Goal: Information Seeking & Learning: Learn about a topic

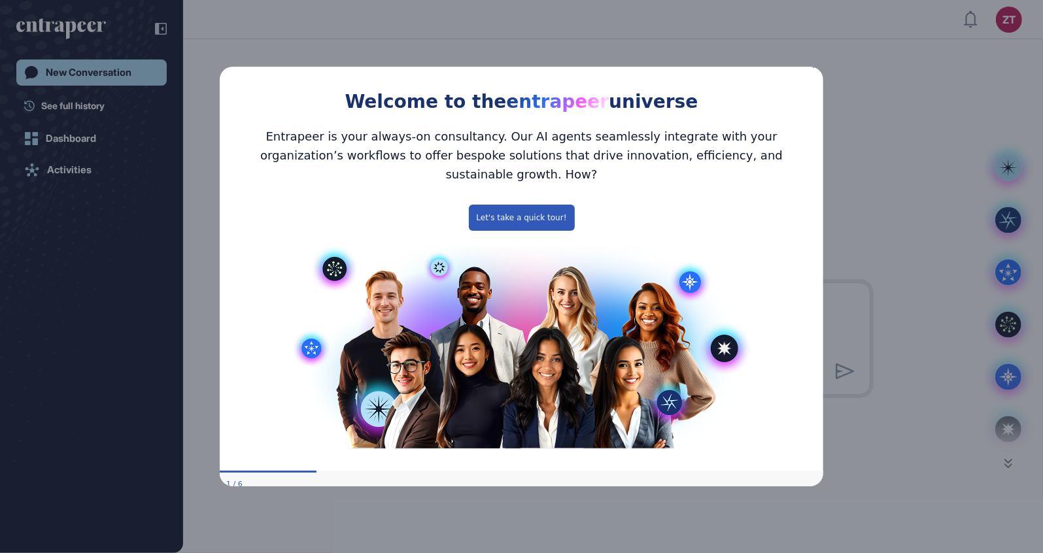
click at [814, 67] on icon "Close Preview" at bounding box center [814, 64] width 5 height 5
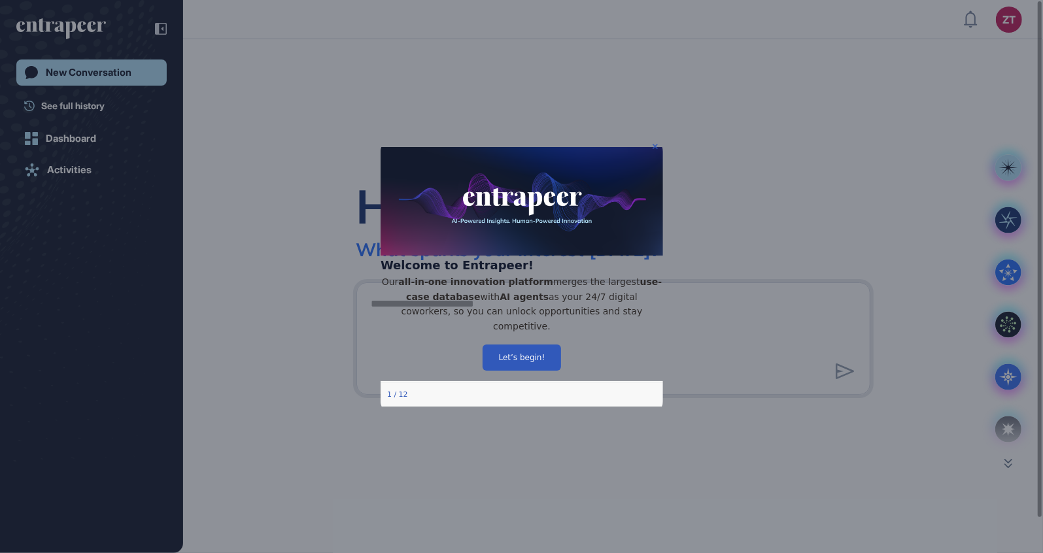
click at [656, 145] on icon "Close Preview" at bounding box center [654, 145] width 5 height 5
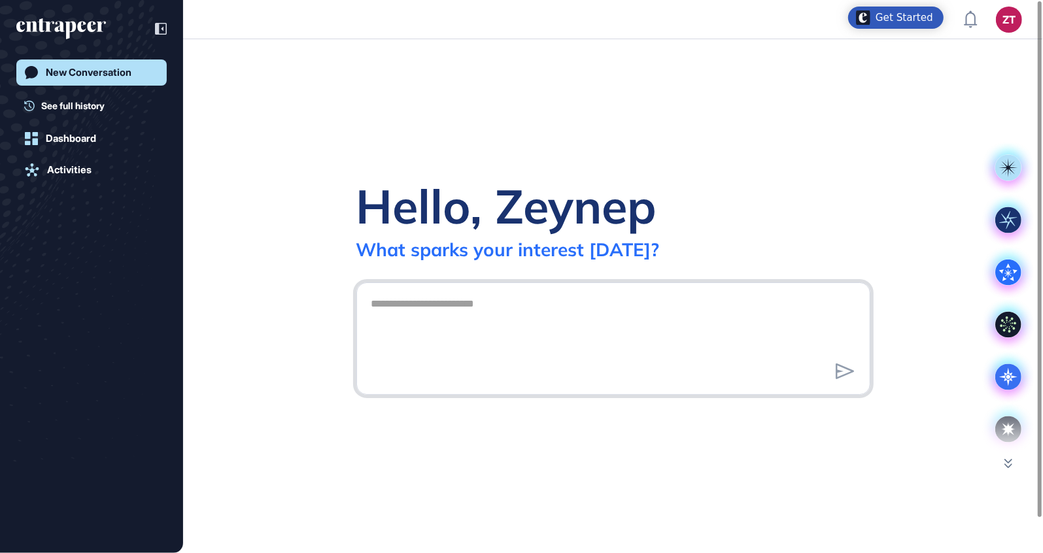
click at [485, 336] on textarea at bounding box center [614, 337] width 500 height 92
click at [489, 303] on textarea "**********" at bounding box center [614, 337] width 500 height 92
click at [369, 304] on textarea "**********" at bounding box center [614, 337] width 500 height 92
click at [654, 309] on textarea "**********" at bounding box center [614, 337] width 500 height 92
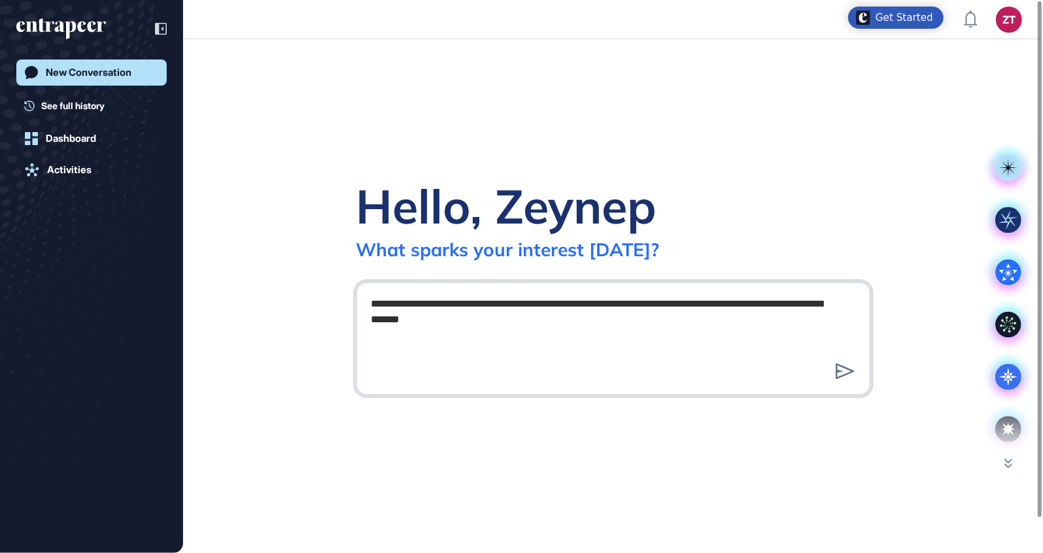
type textarea "**********"
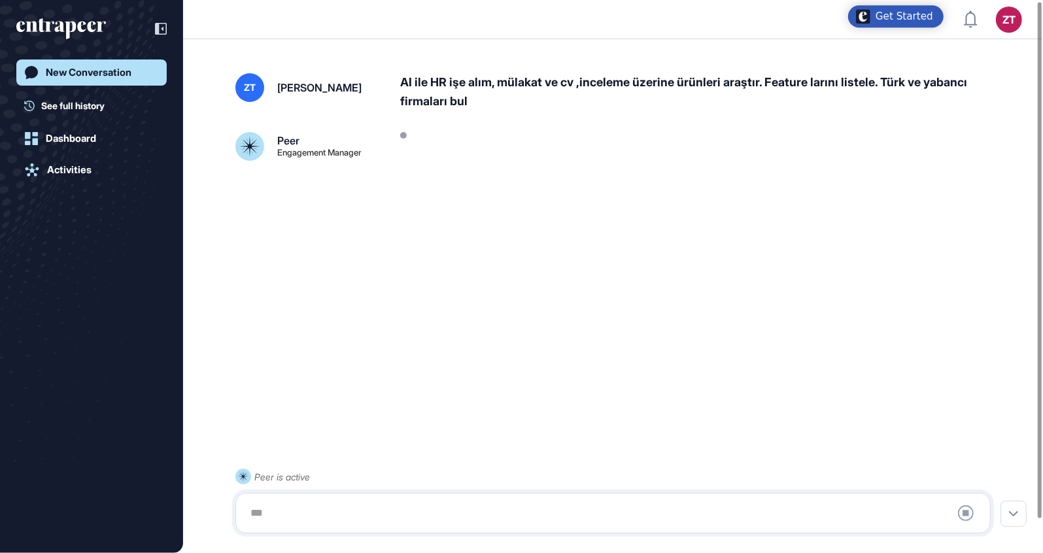
scroll to position [36, 0]
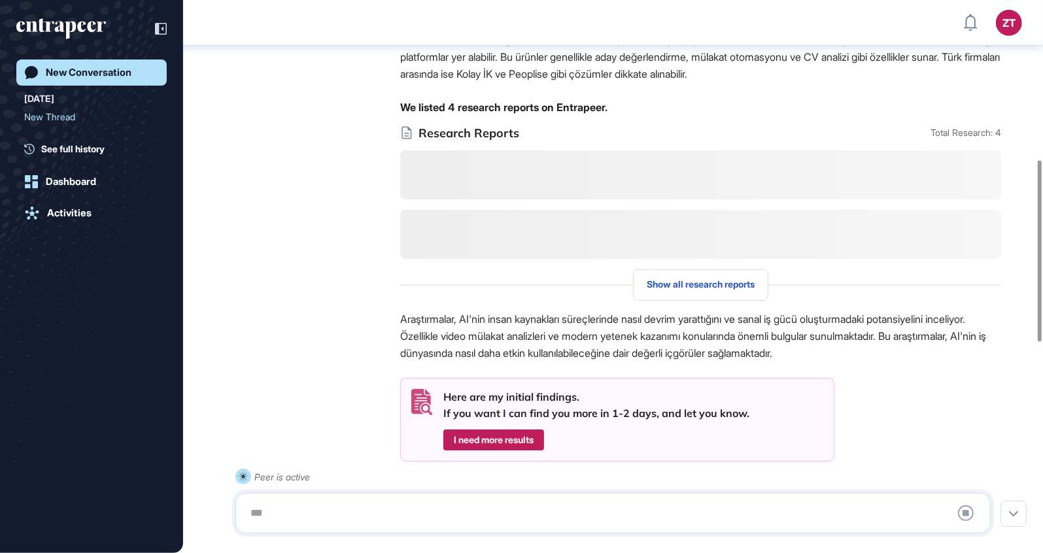
scroll to position [553, 0]
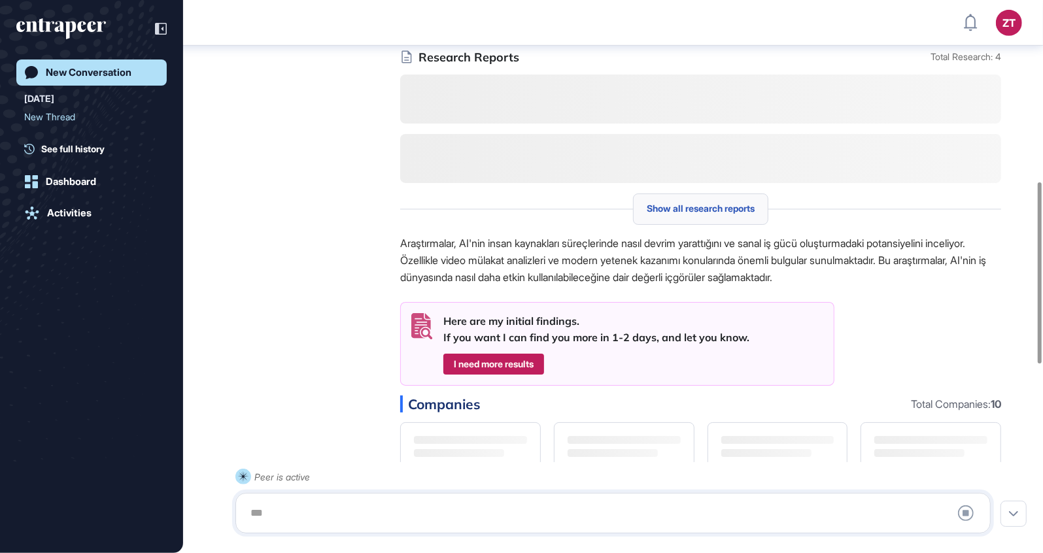
click at [686, 203] on span "Show all research reports" at bounding box center [701, 208] width 108 height 10
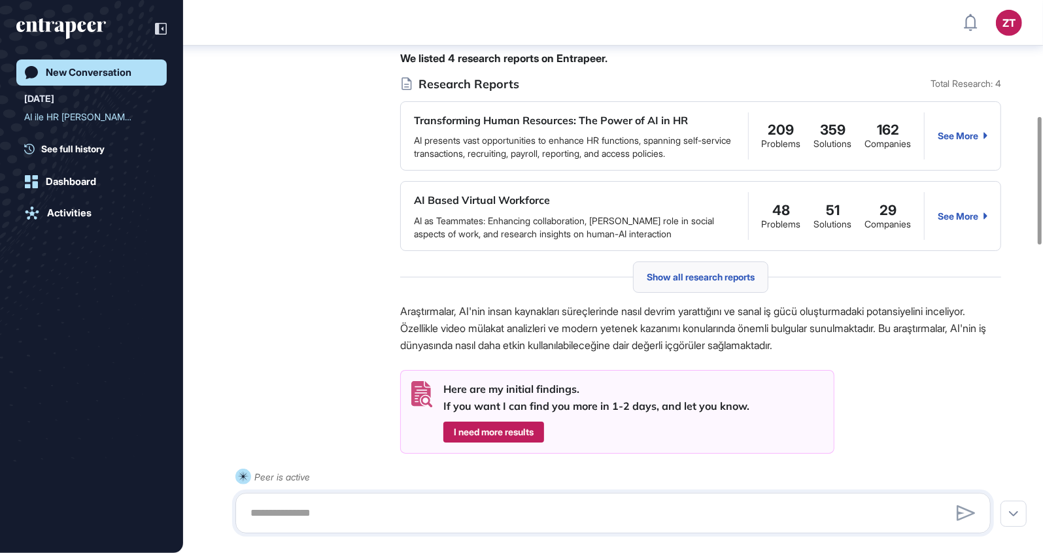
scroll to position [396, 0]
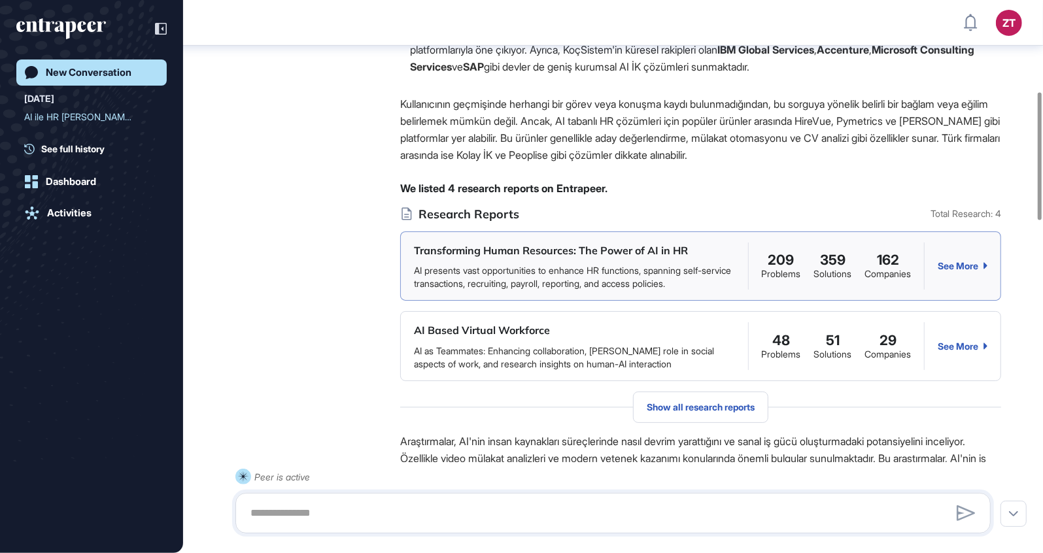
click at [972, 261] on div "See More" at bounding box center [963, 266] width 50 height 10
click at [959, 341] on div "See More" at bounding box center [963, 346] width 50 height 10
click at [671, 399] on div "Show all research reports" at bounding box center [700, 407] width 135 height 31
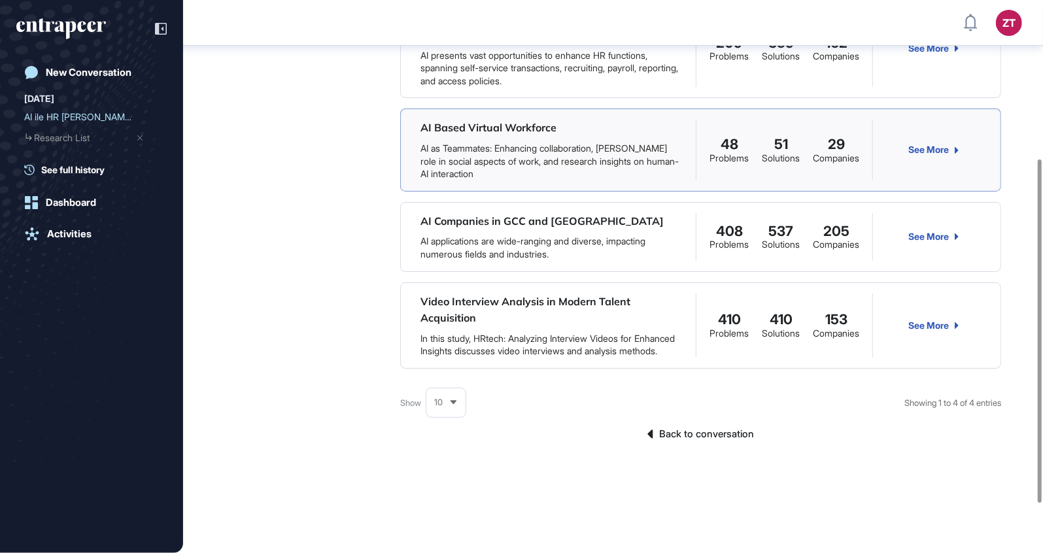
scroll to position [267, 0]
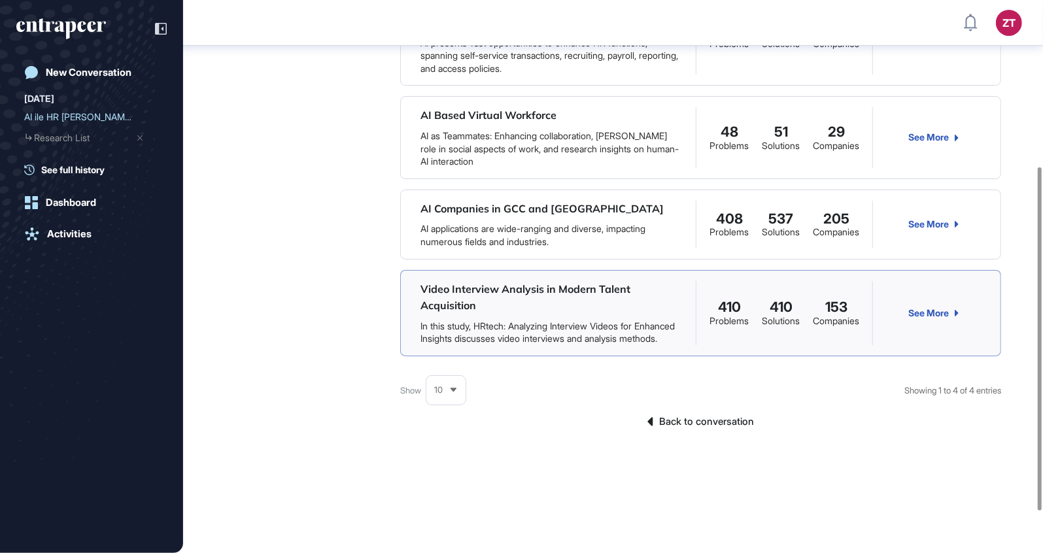
click at [946, 312] on link "See More" at bounding box center [934, 313] width 50 height 10
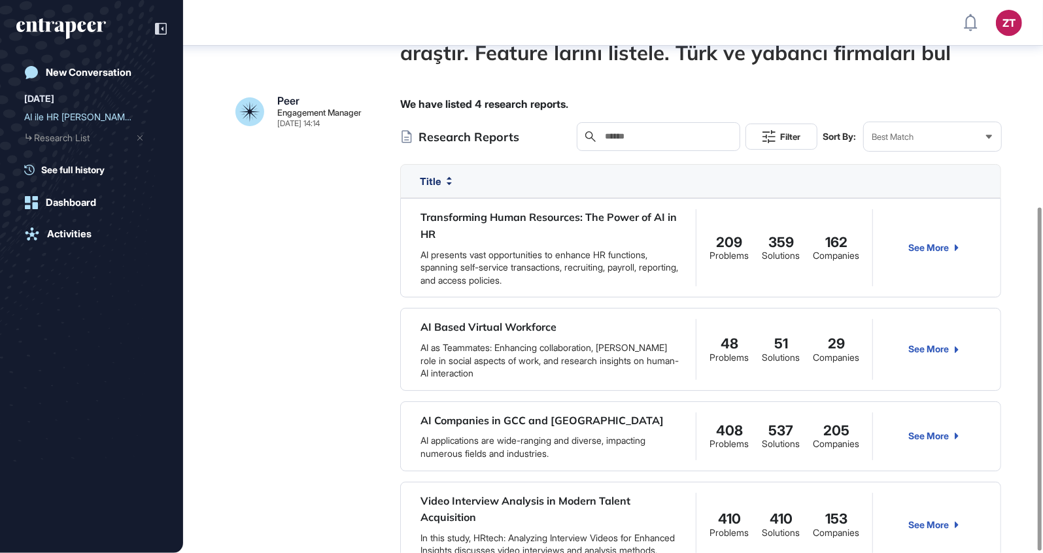
scroll to position [333, 0]
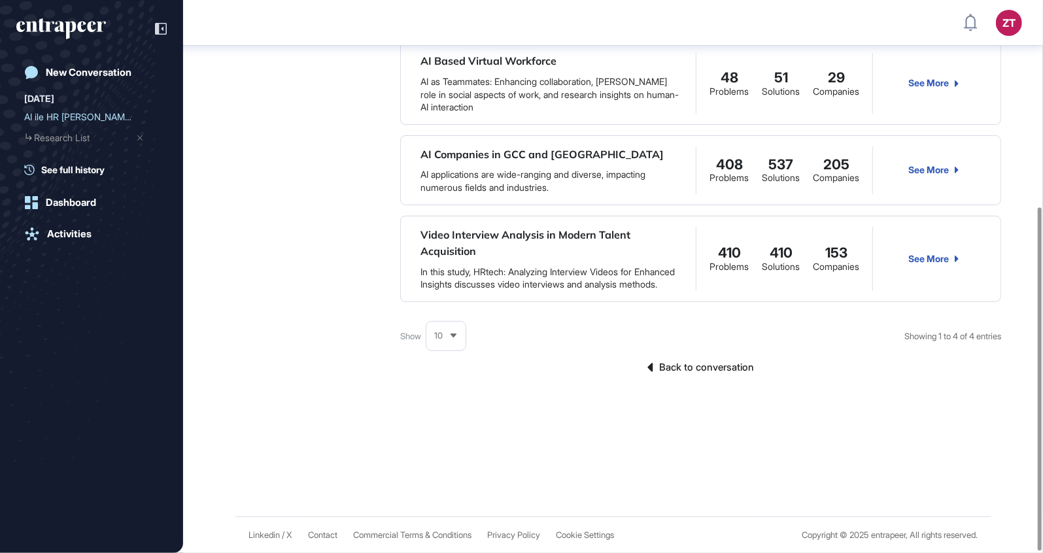
click at [717, 371] on link "Back to conversation" at bounding box center [700, 367] width 601 height 17
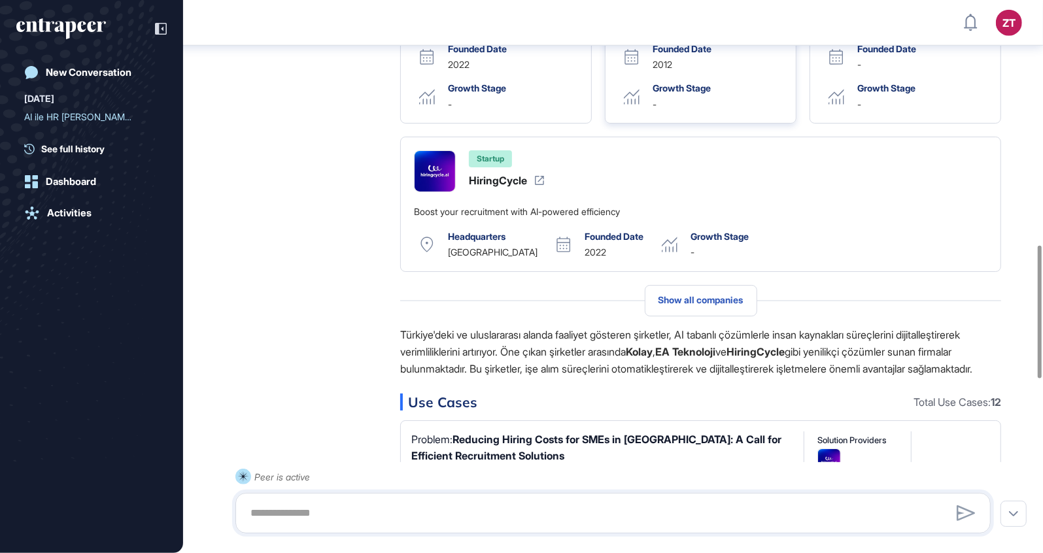
scroll to position [1052, 0]
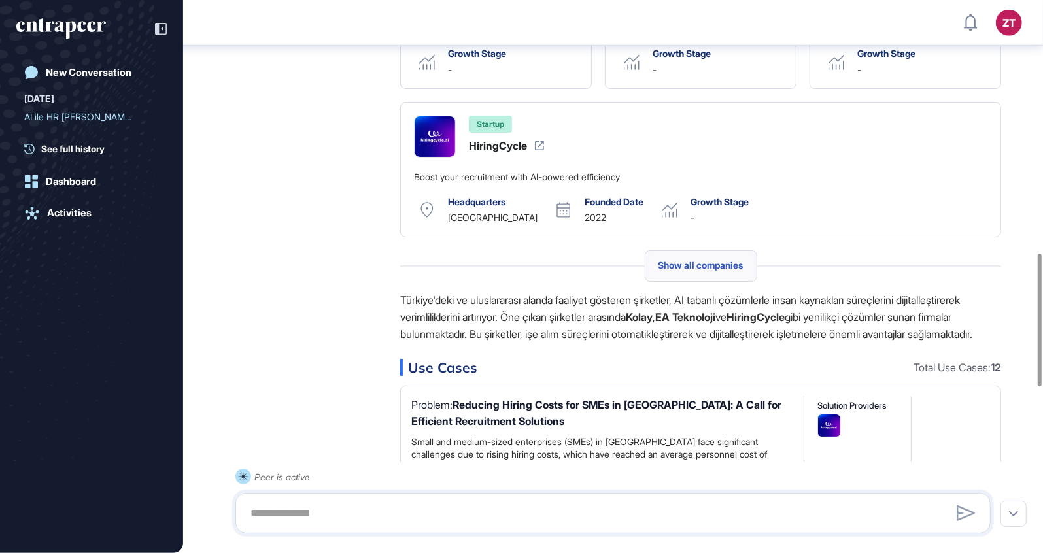
click at [710, 260] on span "Show all companies" at bounding box center [701, 265] width 85 height 10
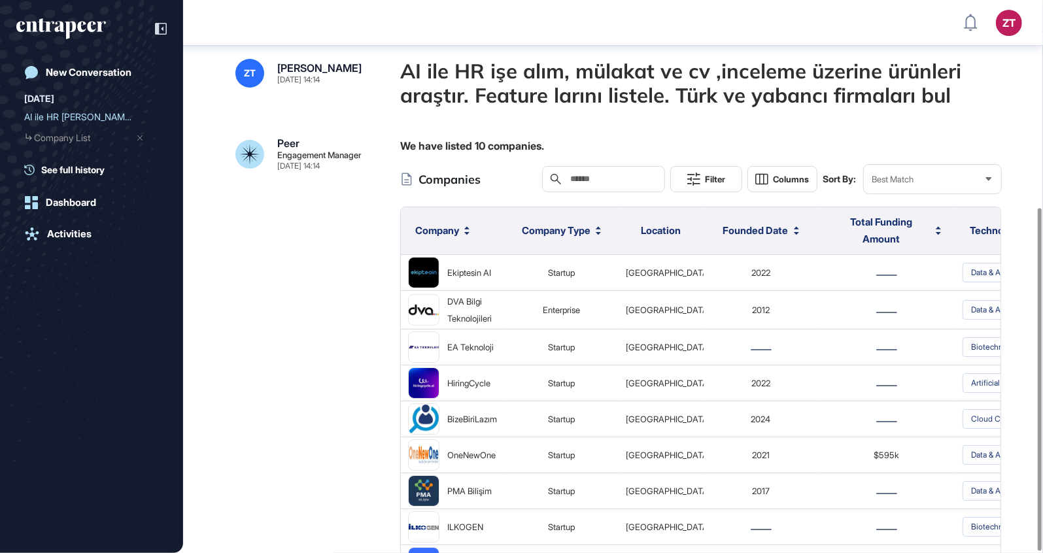
scroll to position [335, 0]
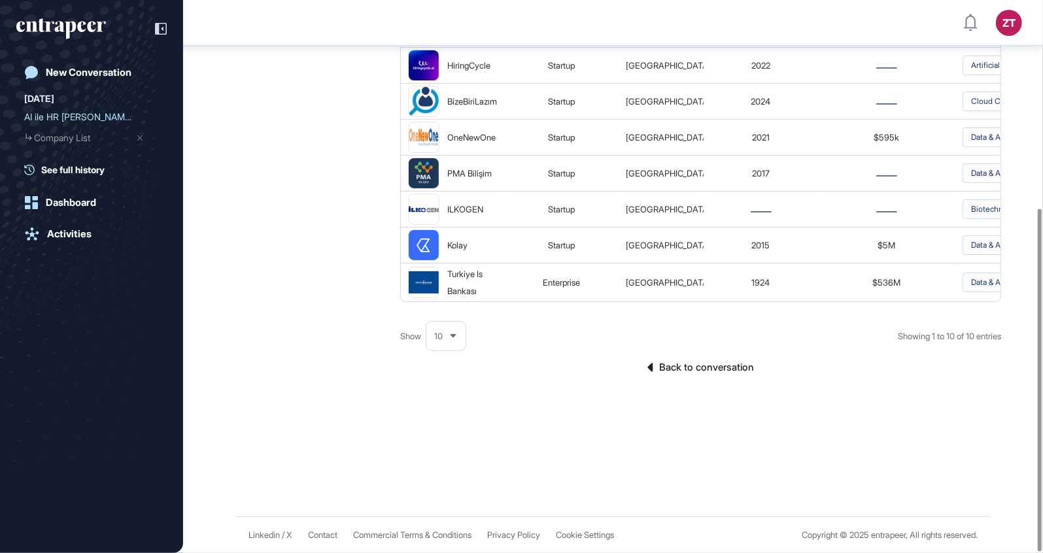
click at [685, 358] on div "We have listed 10 companies. Companies Search Filter Columns Sort By: Best Matc…" at bounding box center [700, 103] width 601 height 566
click at [688, 366] on link "Back to conversation" at bounding box center [700, 367] width 601 height 17
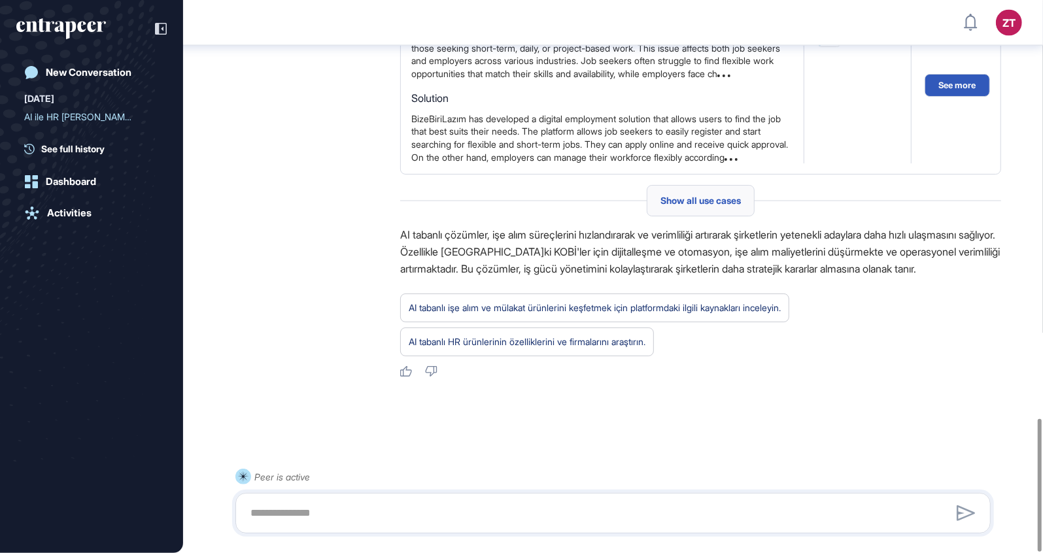
scroll to position [1740, 0]
click at [106, 69] on div "New Conversation" at bounding box center [89, 73] width 86 height 12
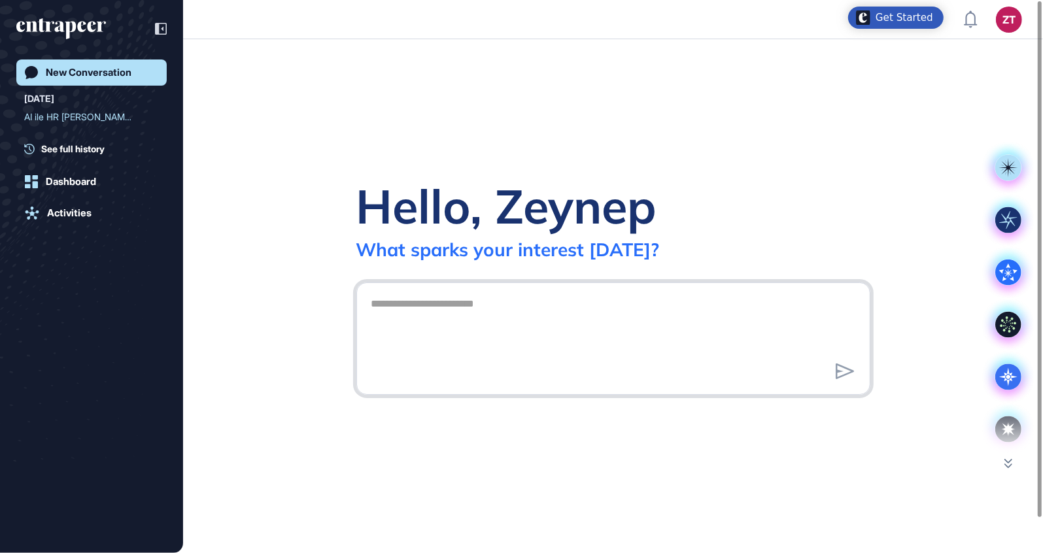
click at [543, 318] on textarea at bounding box center [614, 337] width 500 height 92
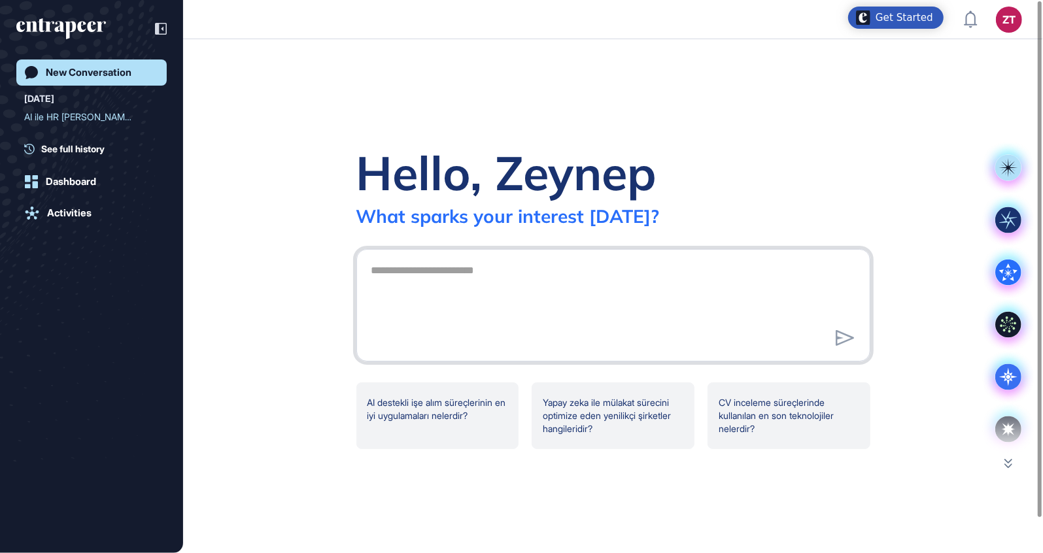
click at [443, 273] on textarea at bounding box center [614, 304] width 500 height 92
click at [539, 280] on textarea at bounding box center [614, 304] width 500 height 92
paste textarea "**********"
type textarea "**********"
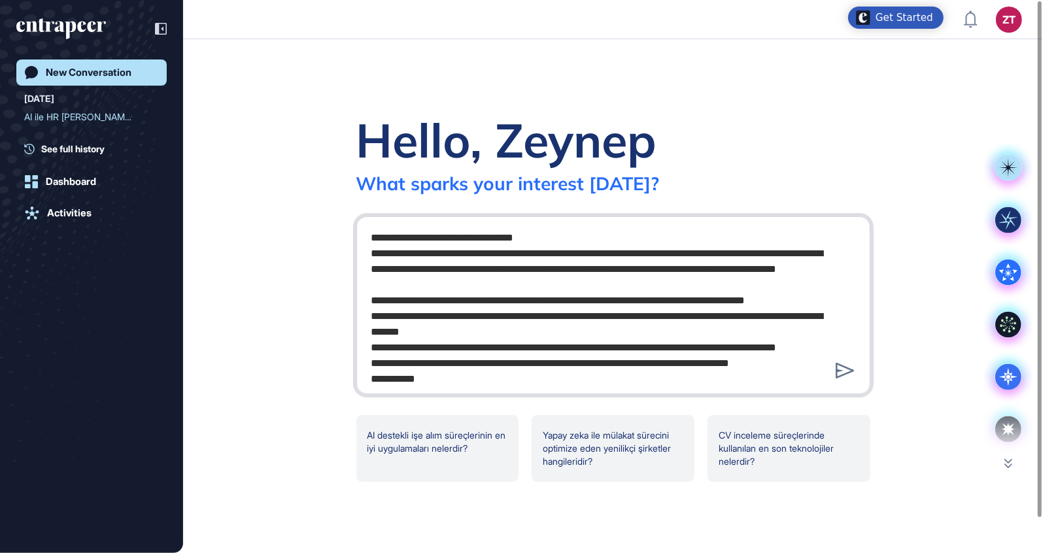
click at [381, 301] on textarea at bounding box center [614, 303] width 500 height 157
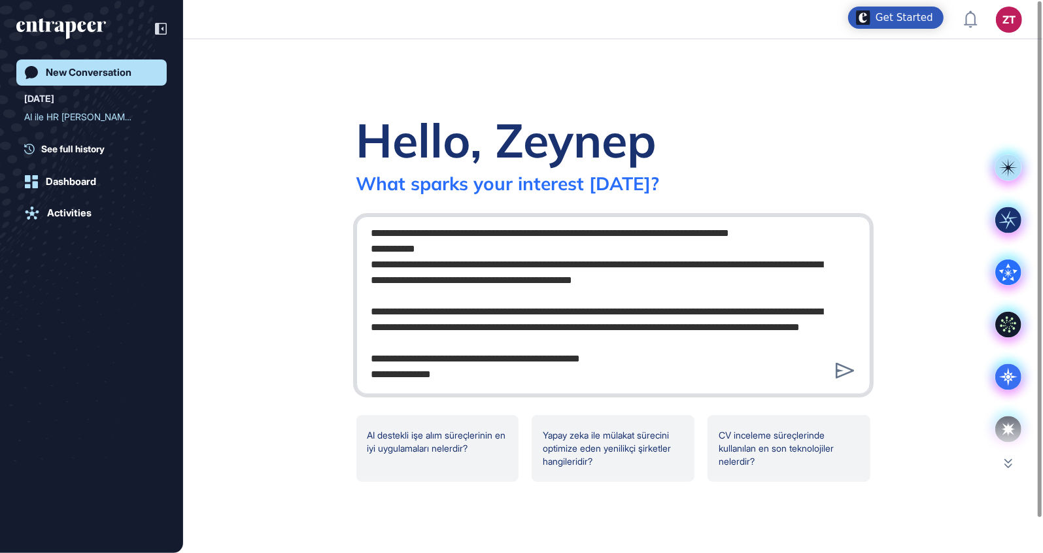
scroll to position [131, 0]
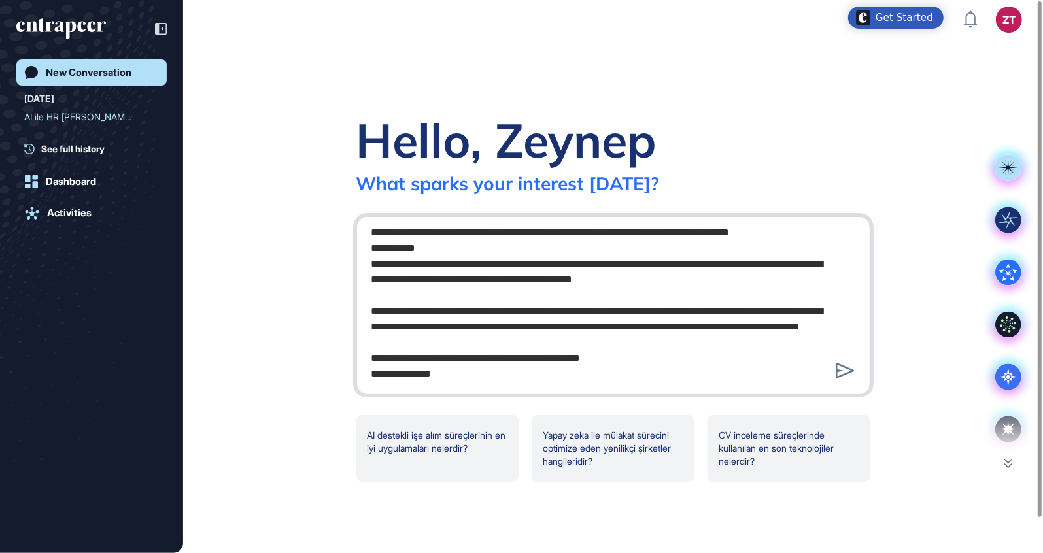
click at [370, 282] on textarea at bounding box center [614, 303] width 500 height 157
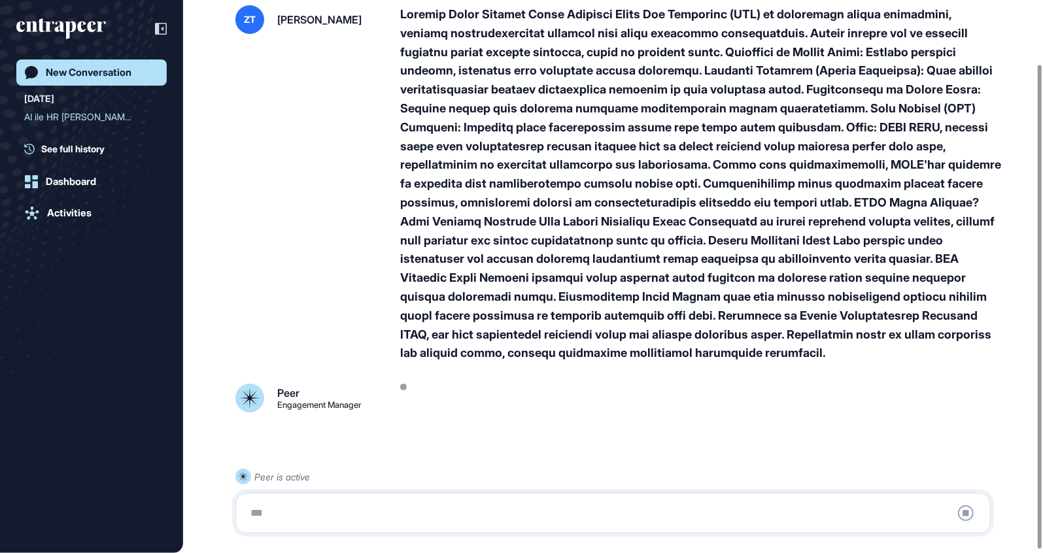
scroll to position [76, 0]
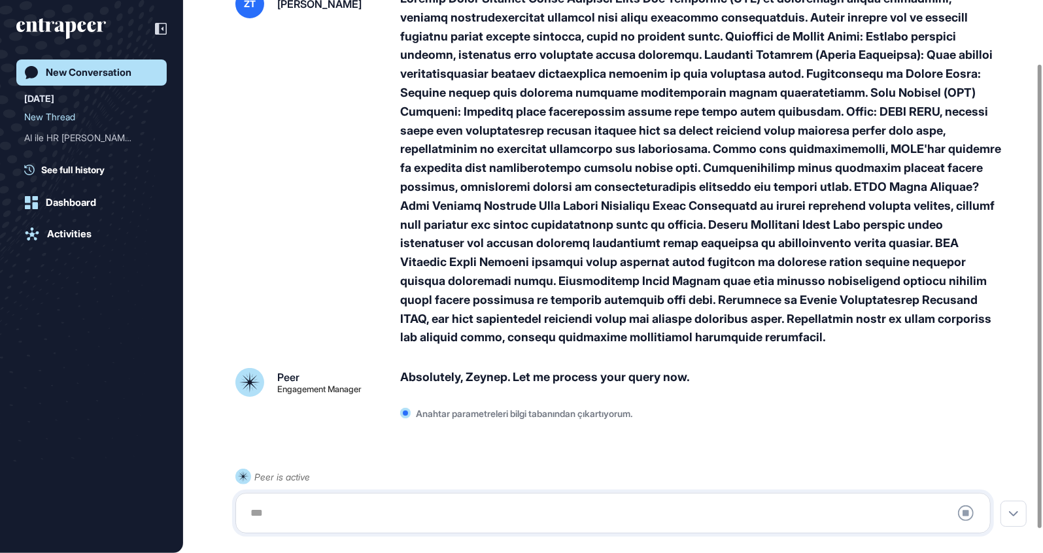
click at [453, 513] on div at bounding box center [613, 513] width 741 height 26
click at [451, 511] on div at bounding box center [613, 513] width 741 height 26
click at [420, 521] on div at bounding box center [613, 513] width 741 height 26
click at [498, 408] on p "Web'de arama yapıyorum." at bounding box center [470, 413] width 109 height 11
click at [970, 519] on icon at bounding box center [966, 513] width 16 height 16
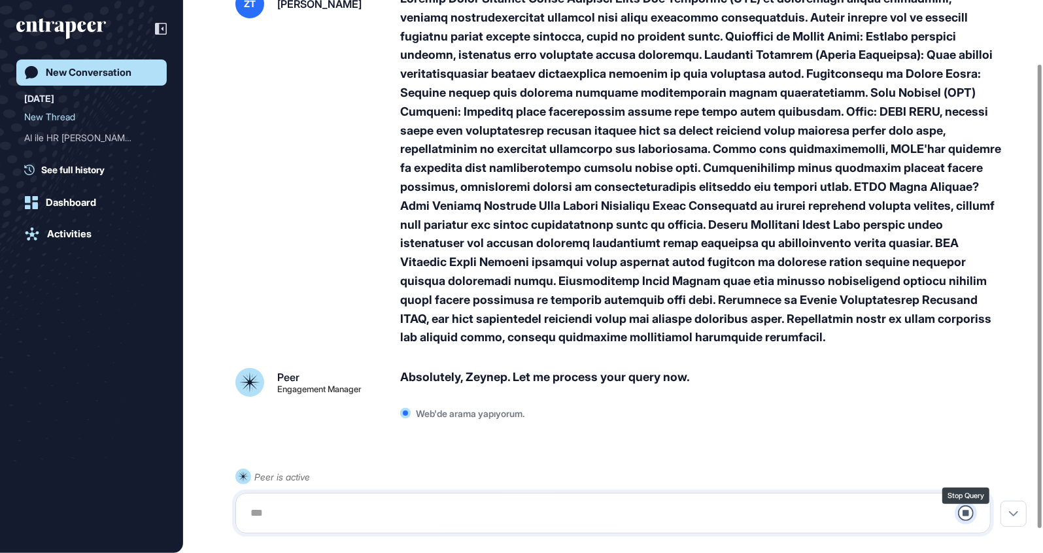
click at [967, 513] on icon at bounding box center [966, 513] width 16 height 16
click at [856, 513] on div at bounding box center [613, 513] width 741 height 26
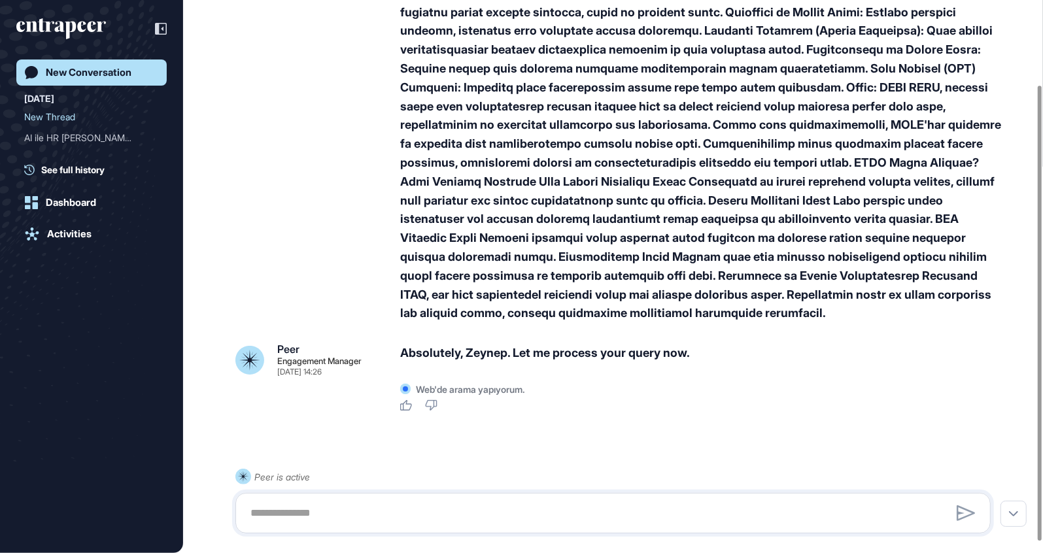
scroll to position [103, 0]
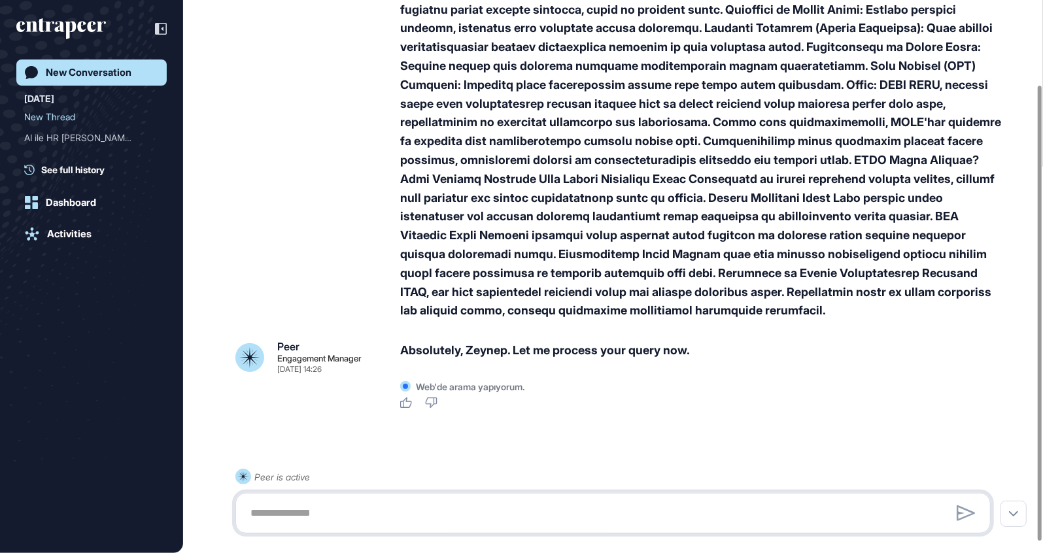
click at [492, 503] on textarea at bounding box center [613, 513] width 741 height 26
click at [701, 510] on textarea "**********" at bounding box center [613, 513] width 741 height 26
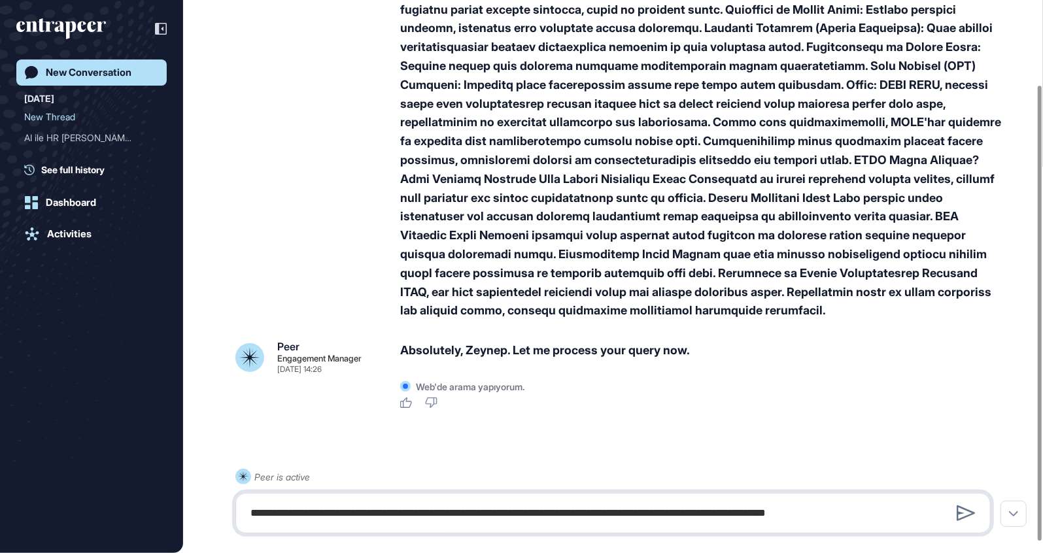
type textarea "**********"
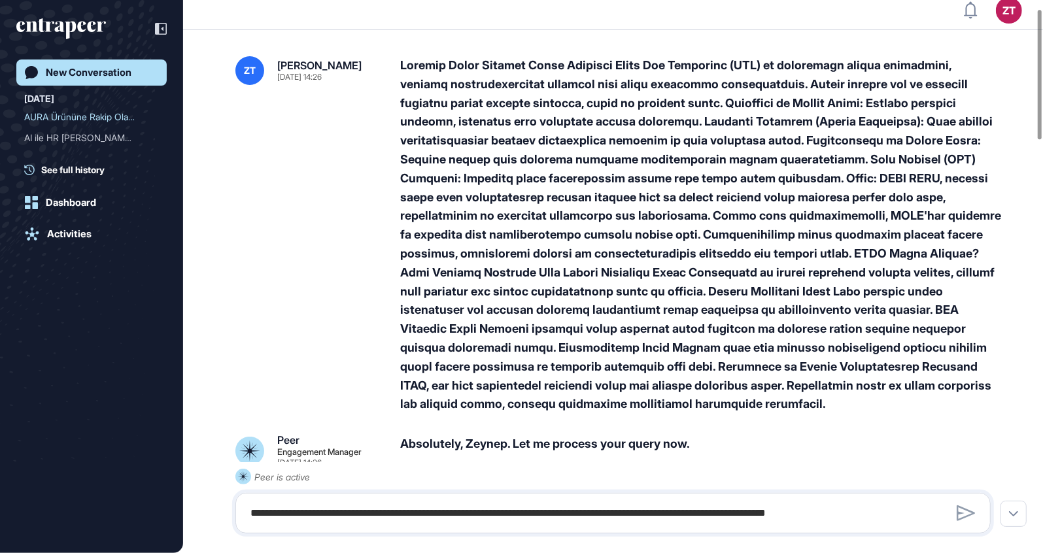
scroll to position [0, 0]
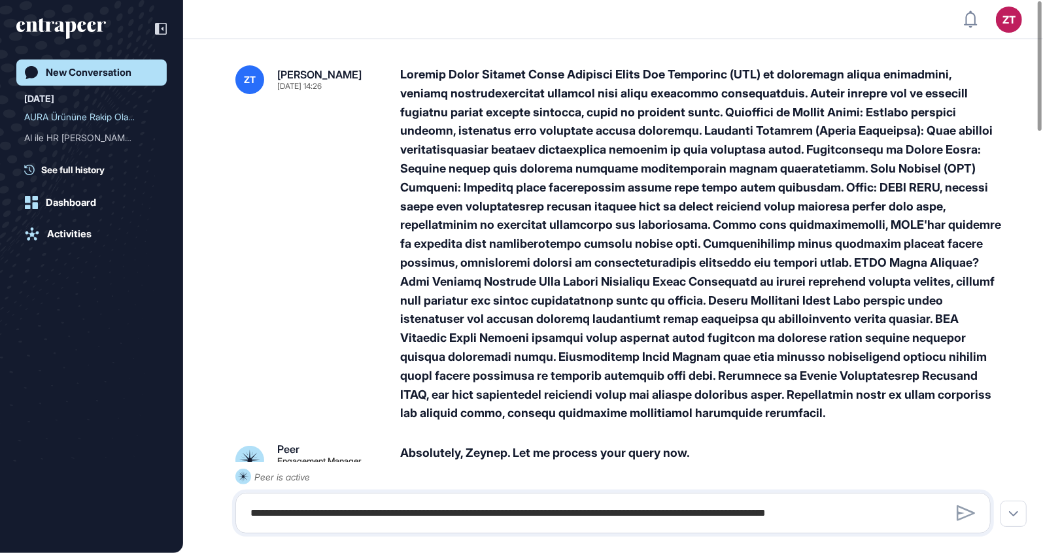
click at [401, 71] on div at bounding box center [700, 244] width 601 height 358
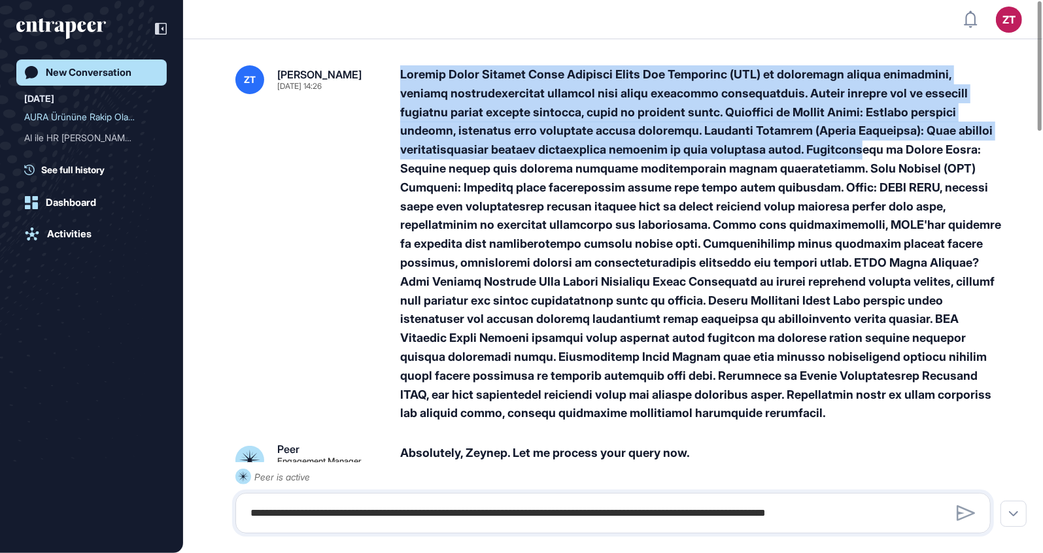
drag, startPoint x: 400, startPoint y: 73, endPoint x: 692, endPoint y: 146, distance: 300.7
click at [692, 146] on div at bounding box center [700, 244] width 601 height 358
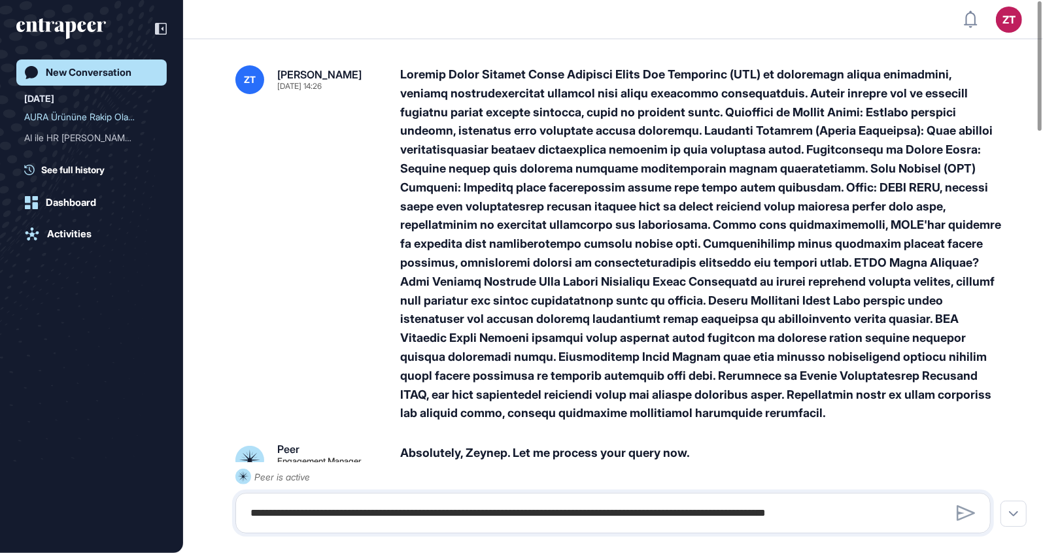
click at [567, 184] on div at bounding box center [700, 244] width 601 height 358
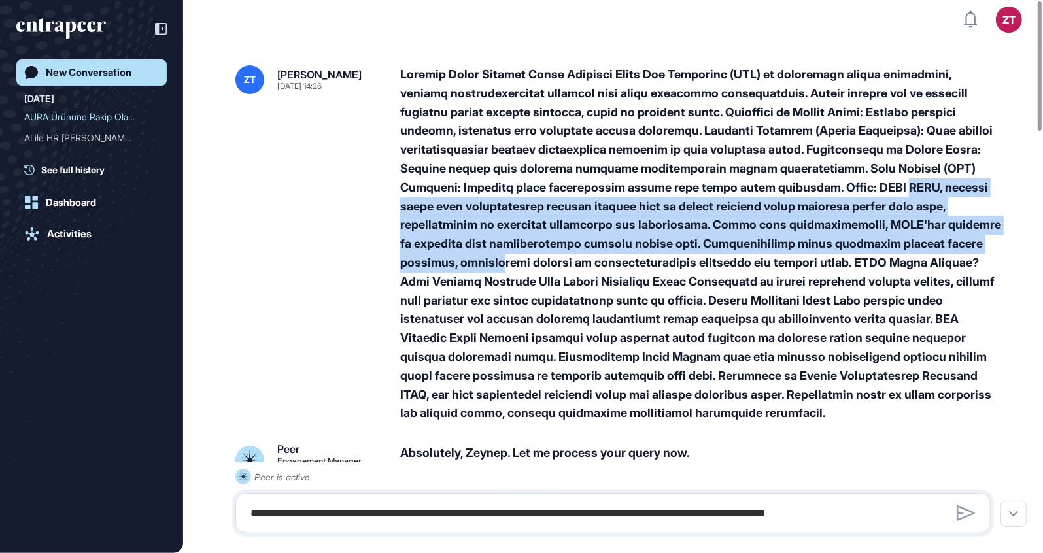
drag, startPoint x: 604, startPoint y: 186, endPoint x: 746, endPoint y: 237, distance: 150.6
click at [746, 237] on div at bounding box center [700, 244] width 601 height 358
drag, startPoint x: 746, startPoint y: 237, endPoint x: 651, endPoint y: 199, distance: 101.9
click at [651, 199] on div at bounding box center [700, 244] width 601 height 358
click at [643, 184] on div at bounding box center [700, 244] width 601 height 358
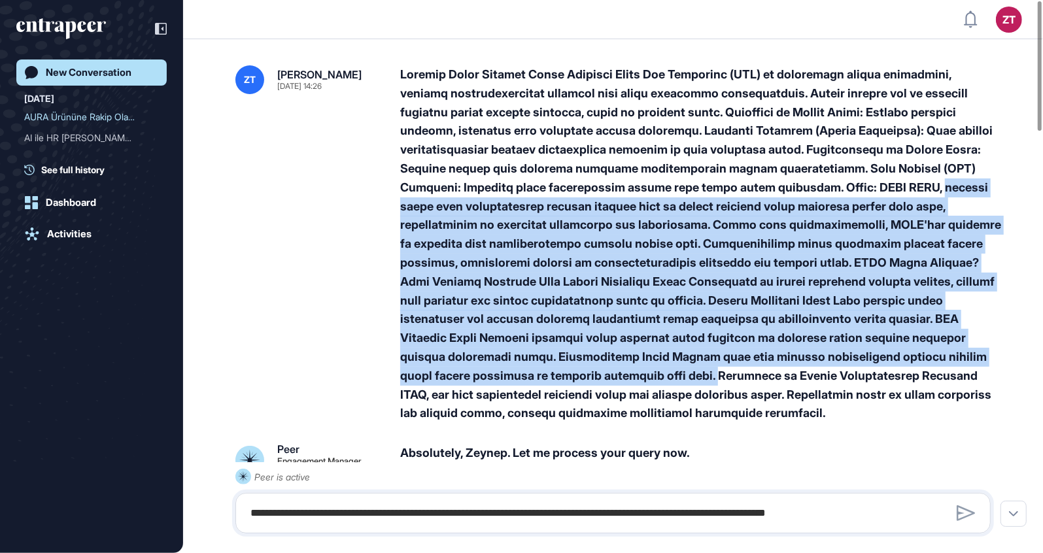
drag, startPoint x: 642, startPoint y: 187, endPoint x: 789, endPoint y: 349, distance: 218.9
click at [789, 349] on div at bounding box center [700, 244] width 601 height 358
copy div "üretken yapay zeka modellerinizi üretime almadan önce en kritik risklere karşı …"
click at [473, 510] on textarea "**********" at bounding box center [613, 513] width 741 height 26
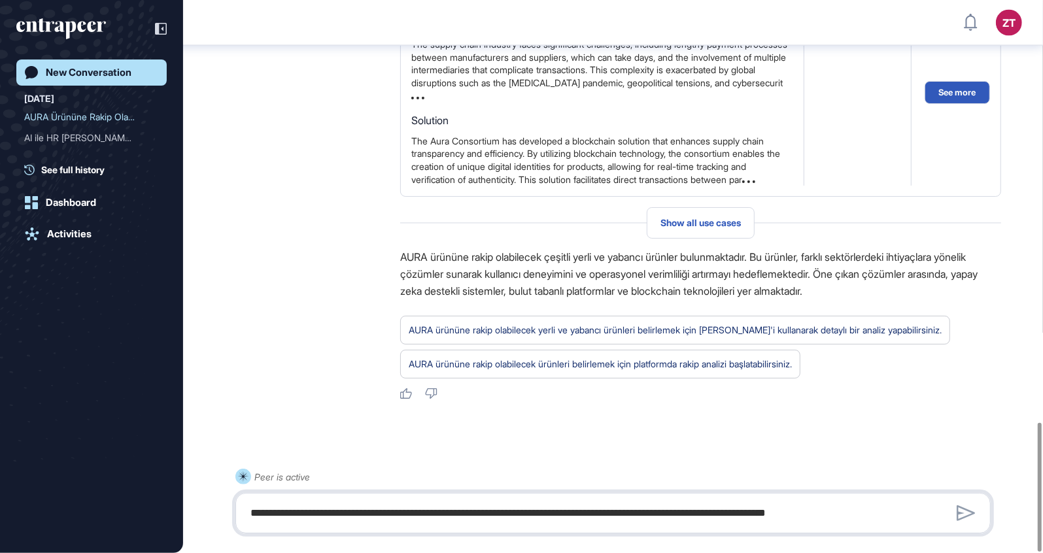
scroll to position [1807, 0]
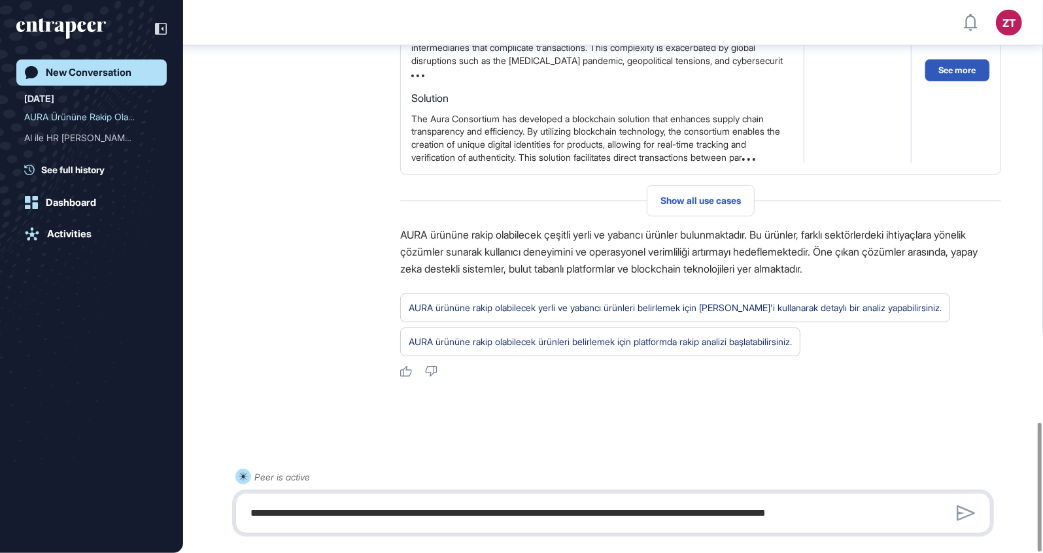
click at [365, 521] on textarea "**********" at bounding box center [613, 513] width 741 height 26
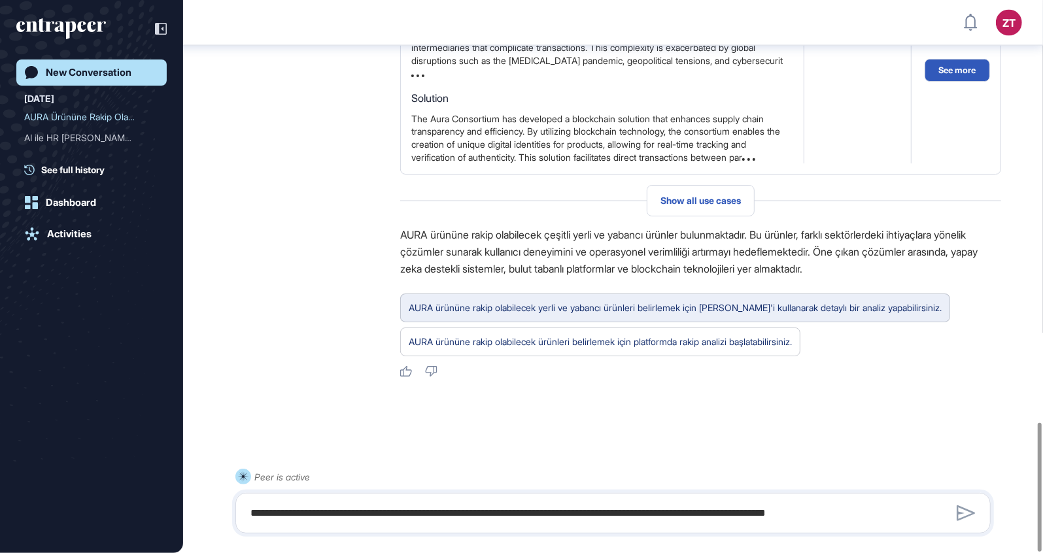
click at [740, 306] on div "AURA ürününe rakip olabilecek yerli ve yabancı ürünleri belirlemek için Nash'i …" at bounding box center [675, 308] width 533 height 17
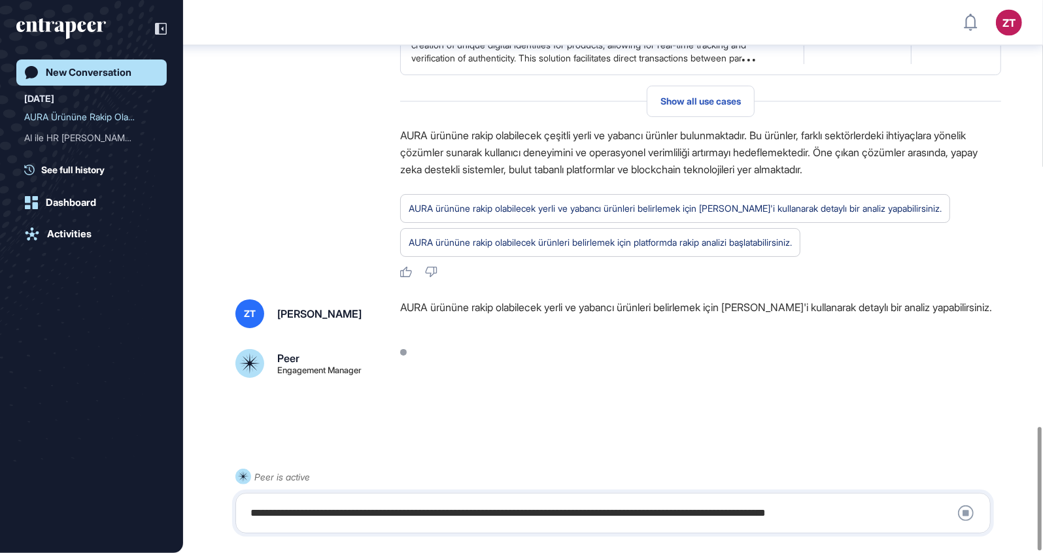
scroll to position [1907, 0]
click at [410, 505] on div "**********" at bounding box center [613, 513] width 741 height 26
click at [413, 520] on div "**********" at bounding box center [613, 513] width 741 height 26
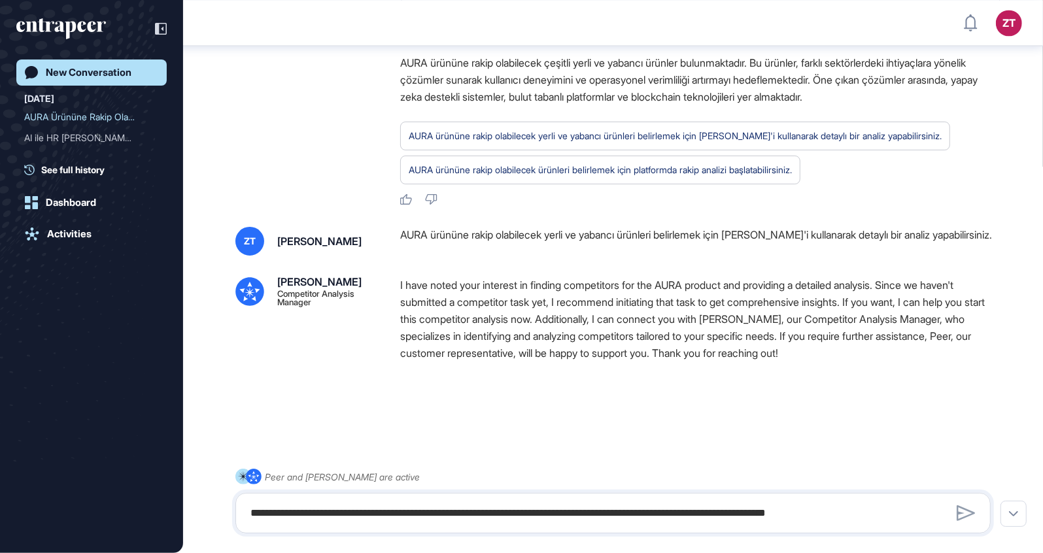
scroll to position [1979, 0]
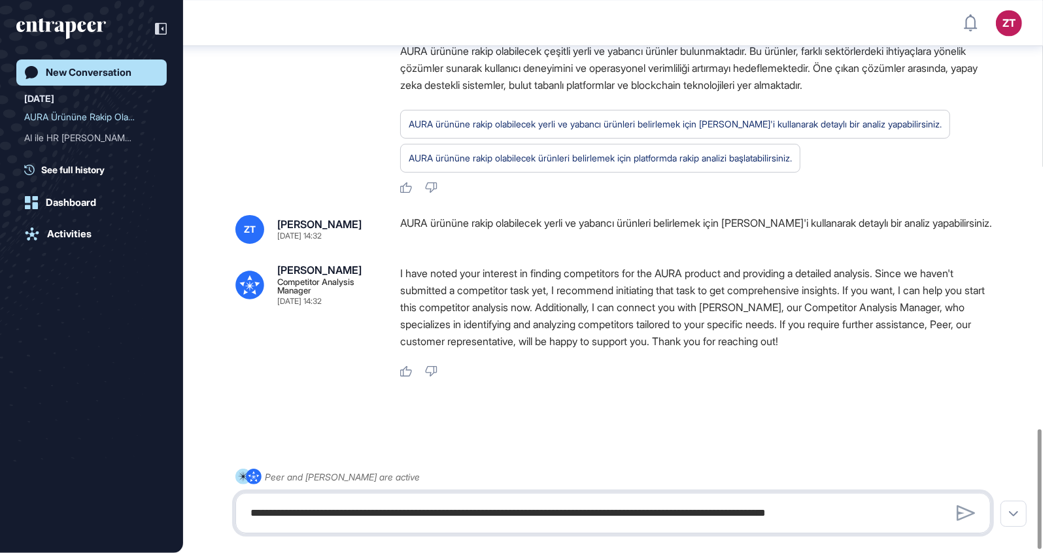
click at [424, 519] on textarea "**********" at bounding box center [613, 513] width 741 height 26
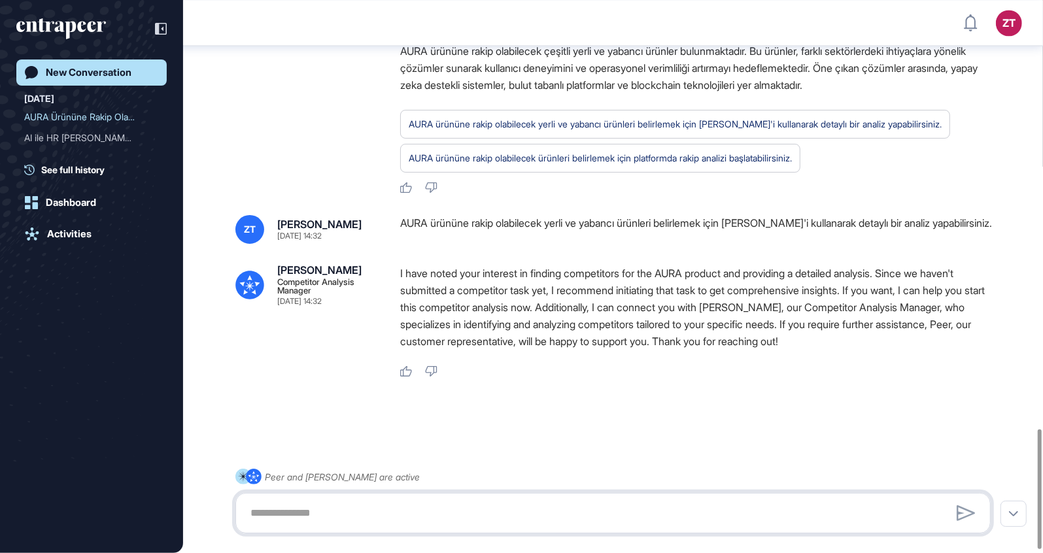
paste textarea "**********"
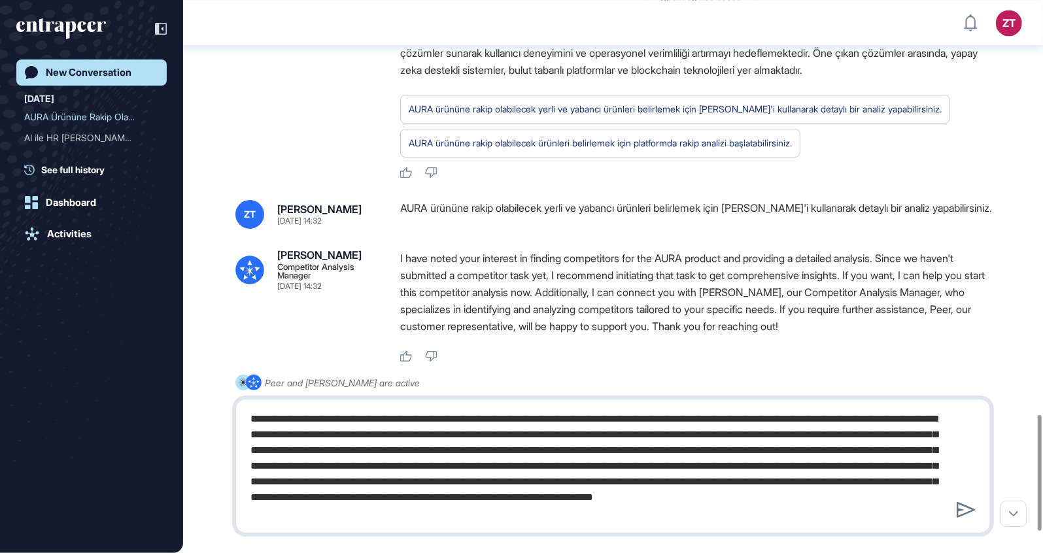
click at [312, 417] on textarea "**********" at bounding box center [613, 466] width 741 height 120
type textarea "**********"
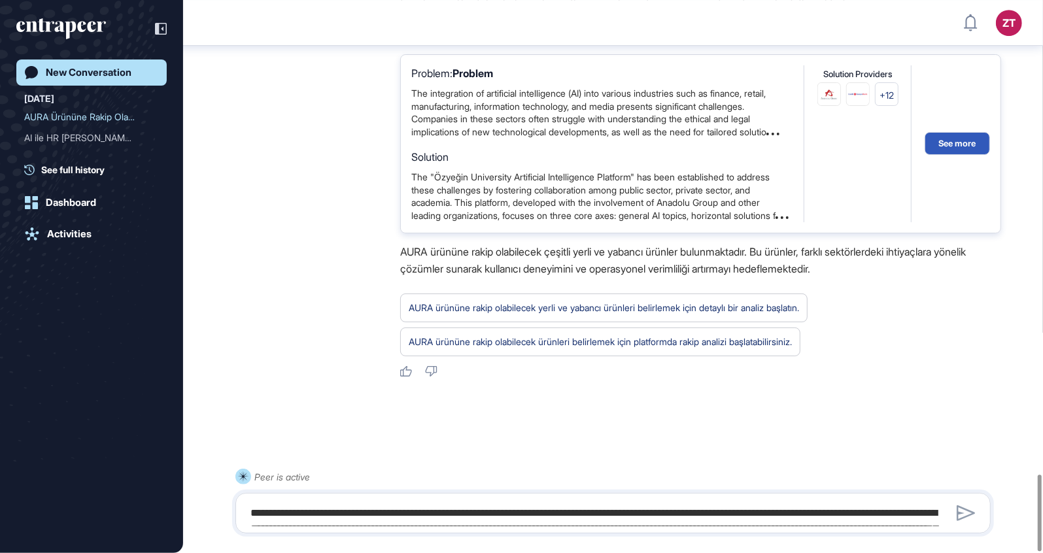
scroll to position [3425, 0]
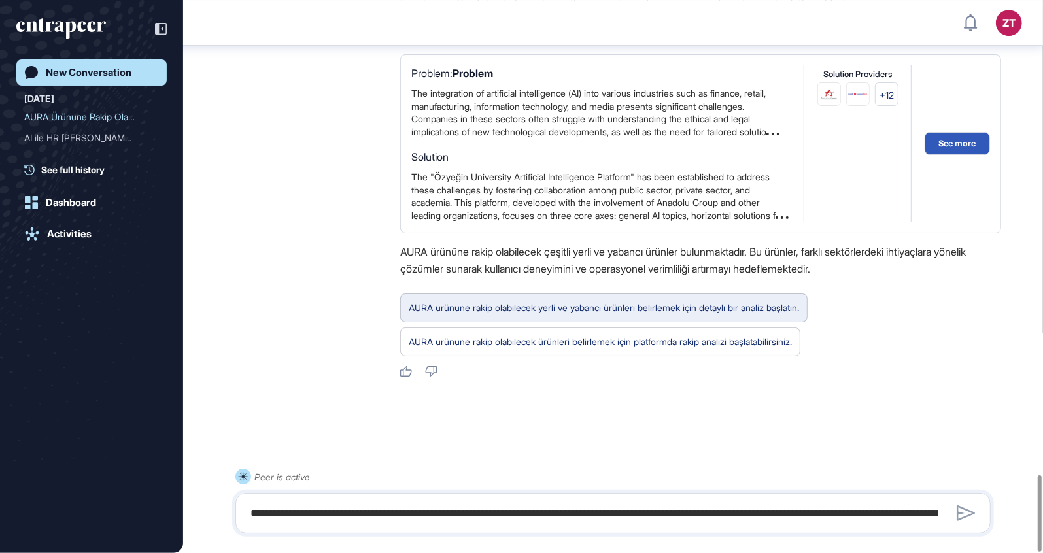
click at [464, 307] on div "AURA ürününe rakip olabilecek yerli ve yabancı ürünleri belirlemek için detaylı…" at bounding box center [604, 308] width 390 height 17
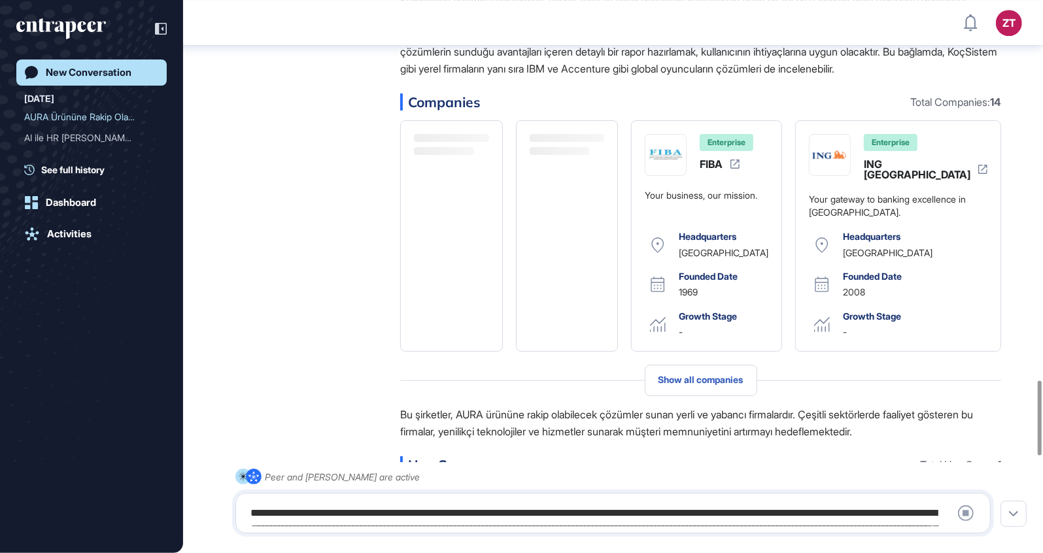
scroll to position [2937, 0]
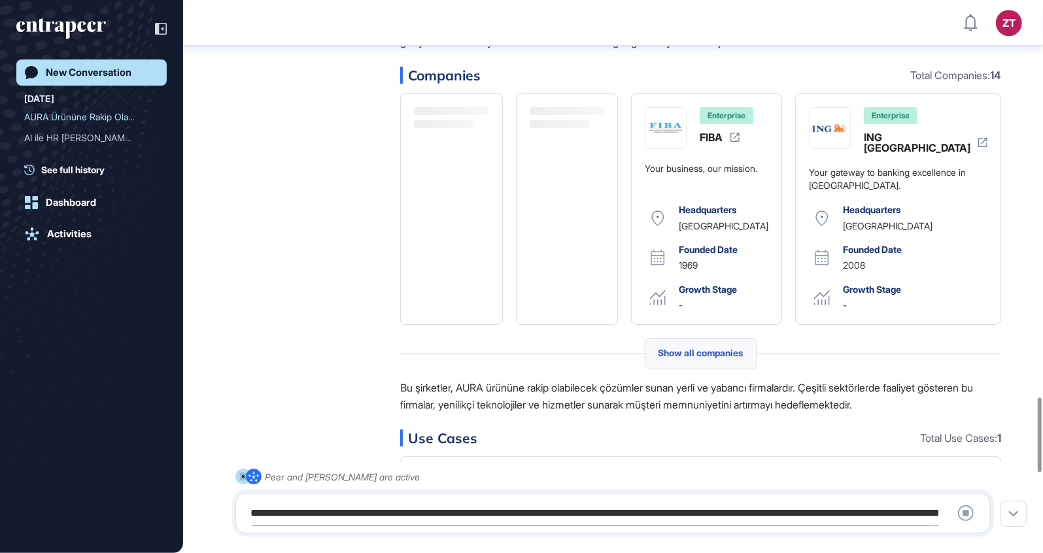
click at [720, 369] on div "Show all companies" at bounding box center [701, 353] width 112 height 31
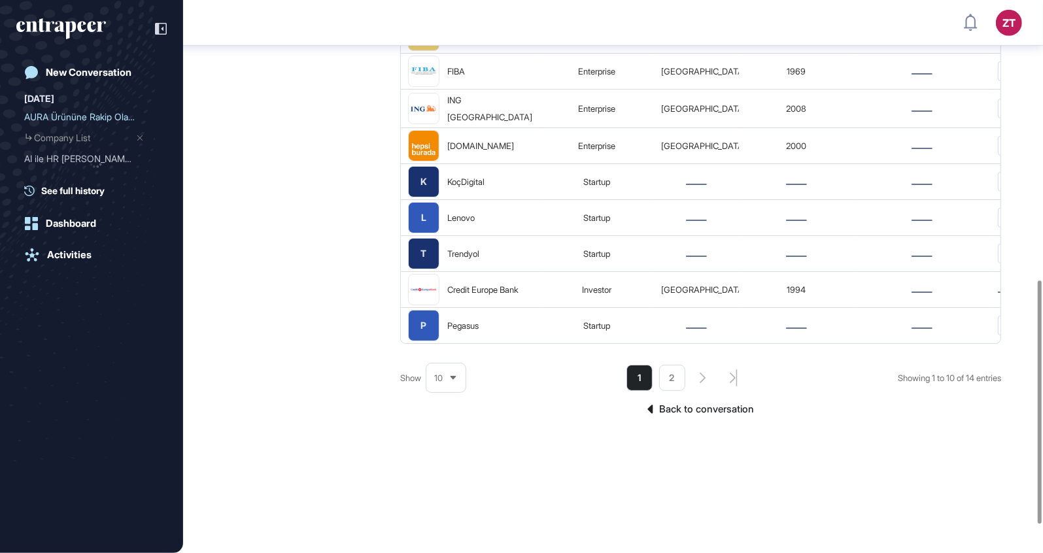
scroll to position [660, 0]
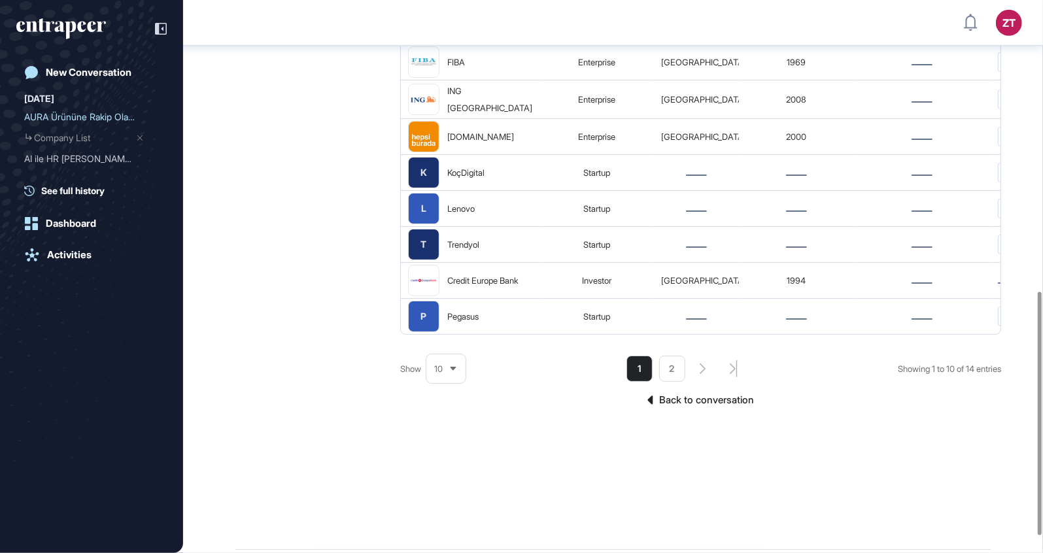
click at [707, 409] on link "Back to conversation" at bounding box center [700, 400] width 601 height 17
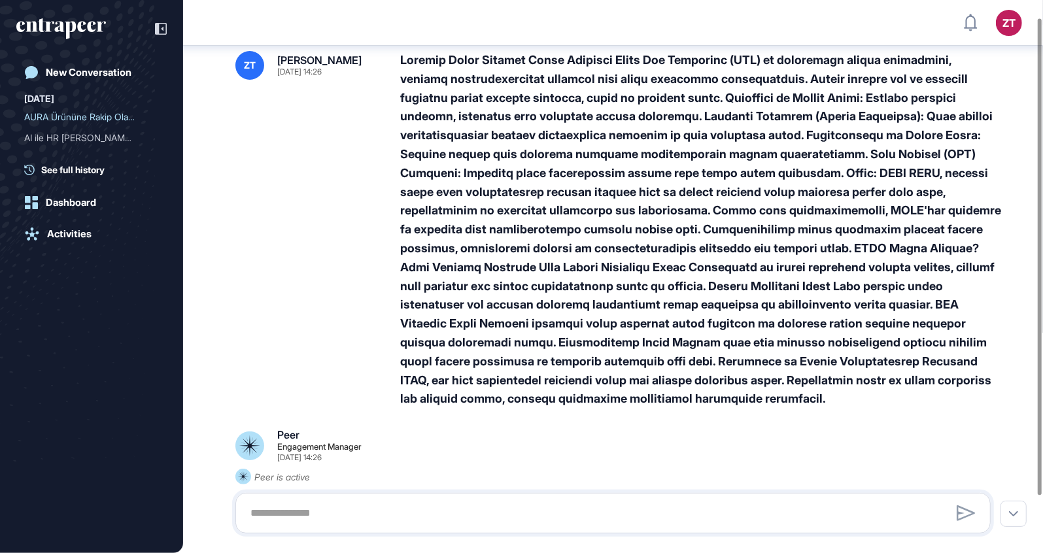
scroll to position [20, 0]
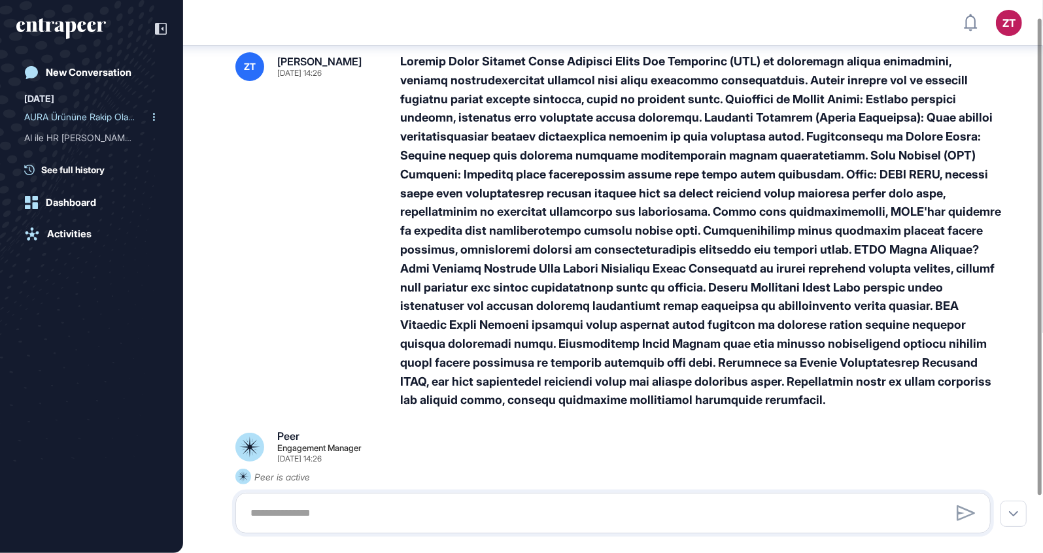
click at [154, 117] on icon at bounding box center [154, 117] width 2 height 8
click at [73, 116] on div "AURA Ürününe Rakip Olabil..." at bounding box center [86, 117] width 124 height 21
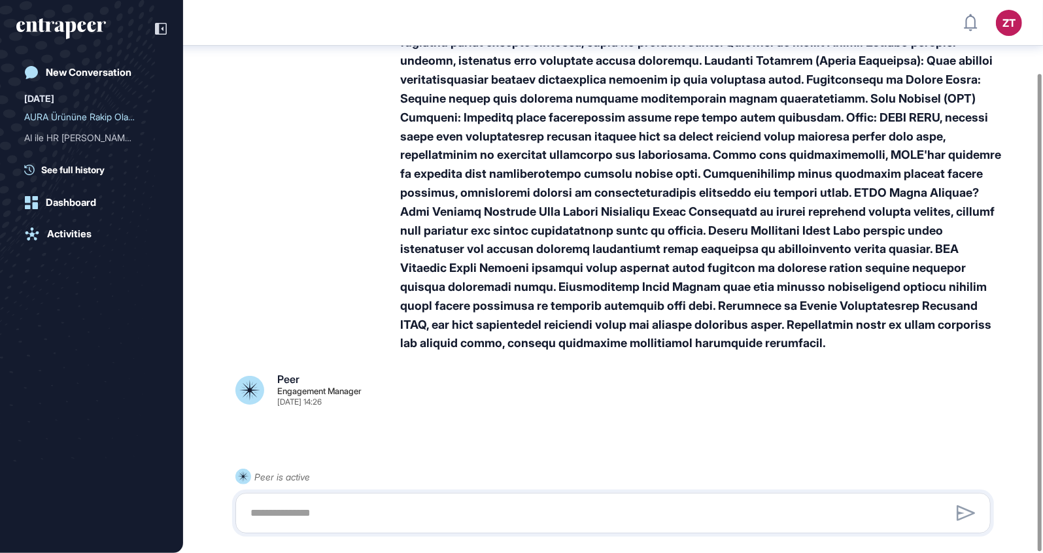
scroll to position [86, 0]
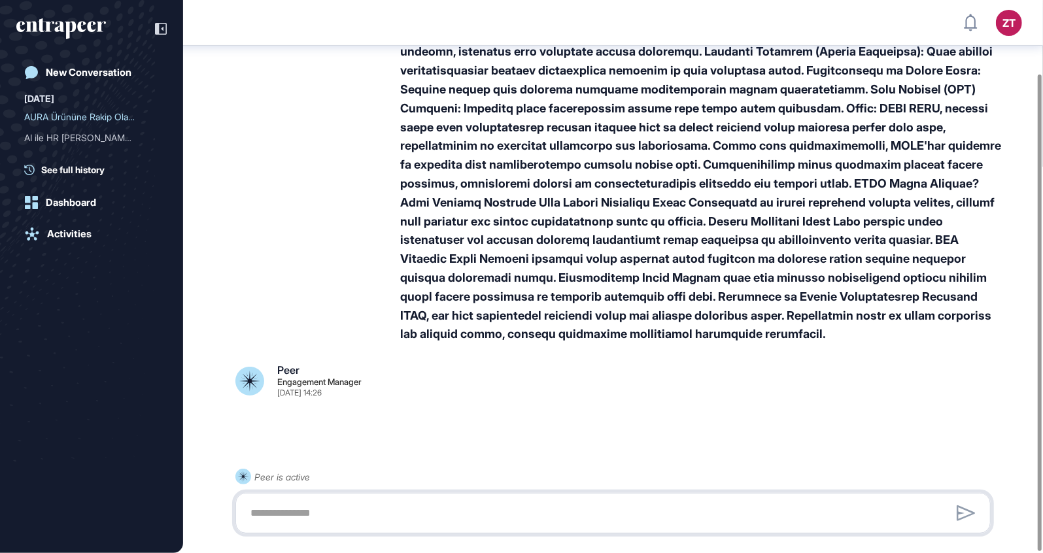
click at [600, 517] on textarea at bounding box center [613, 513] width 741 height 26
click at [330, 378] on div "Engagement Manager" at bounding box center [319, 382] width 84 height 9
click at [286, 483] on div "Peer is active" at bounding box center [282, 477] width 56 height 16
click at [237, 473] on rect at bounding box center [243, 477] width 16 height 16
click at [602, 469] on div "Peer is active" at bounding box center [612, 501] width 755 height 65
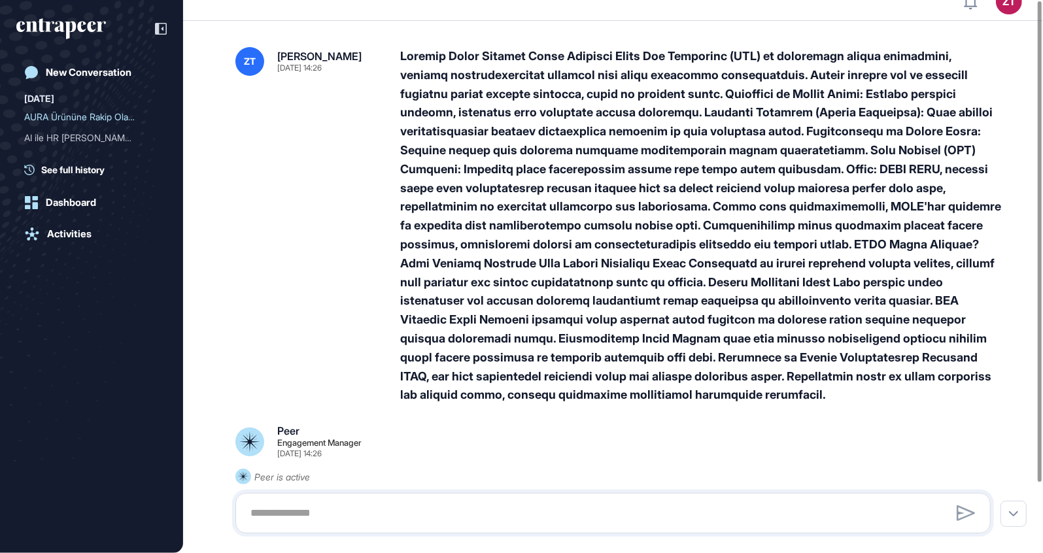
scroll to position [0, 0]
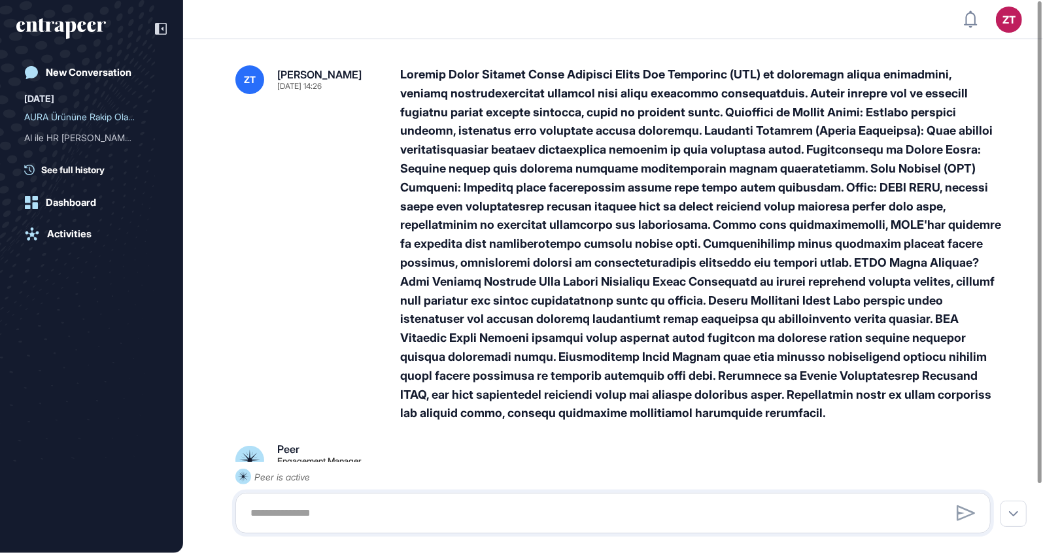
drag, startPoint x: 513, startPoint y: 126, endPoint x: 503, endPoint y: 111, distance: 18.5
click at [511, 123] on div at bounding box center [700, 244] width 601 height 358
click at [71, 169] on span "See full history" at bounding box center [72, 170] width 63 height 14
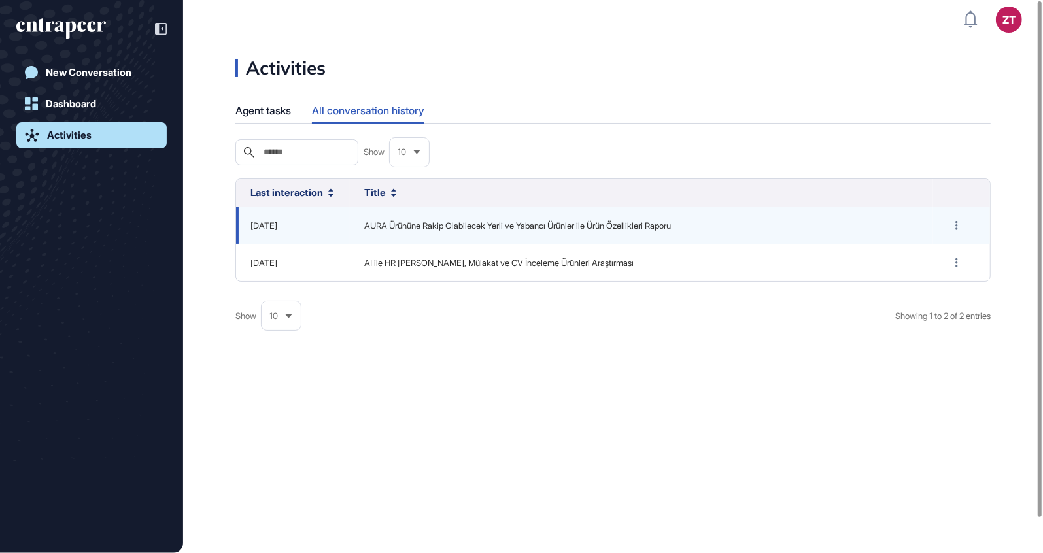
click at [419, 232] on td "AURA Ürününe Rakip Olabilecek Yerli ve Yabancı Ürünler ile Ürün Özellikleri Rap…" at bounding box center [641, 225] width 583 height 37
click at [419, 233] on span "AURA Ürününe Rakip Olabilecek Yerli ve Yabancı Ürünler ile Ürün Özellikleri Rap…" at bounding box center [641, 226] width 555 height 13
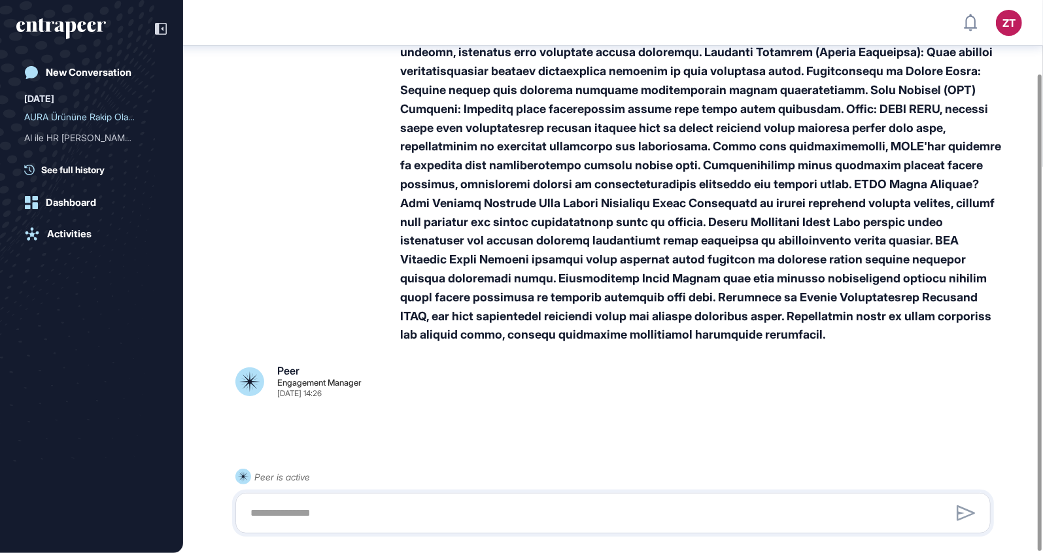
scroll to position [86, 0]
click at [532, 516] on textarea at bounding box center [613, 513] width 741 height 26
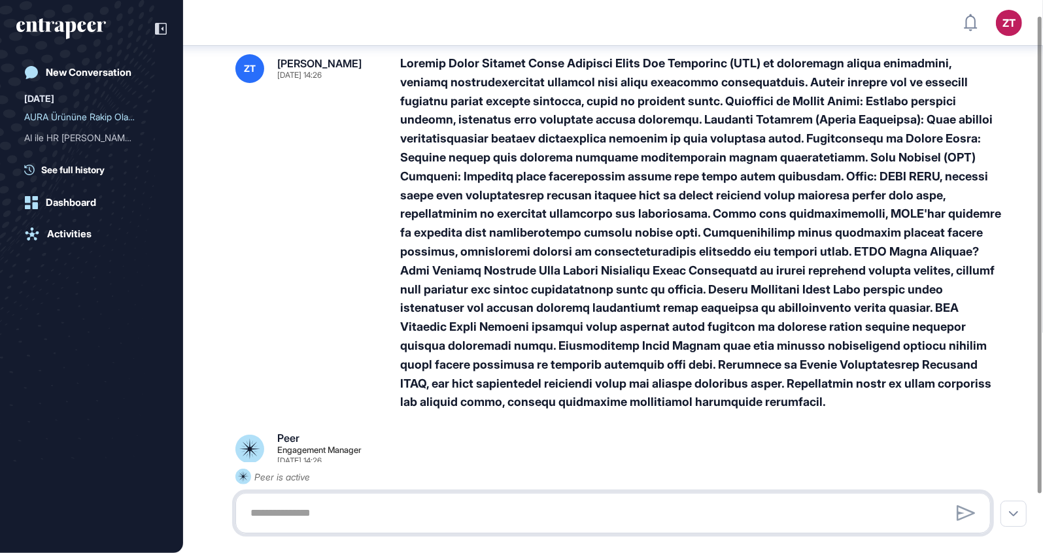
scroll to position [0, 0]
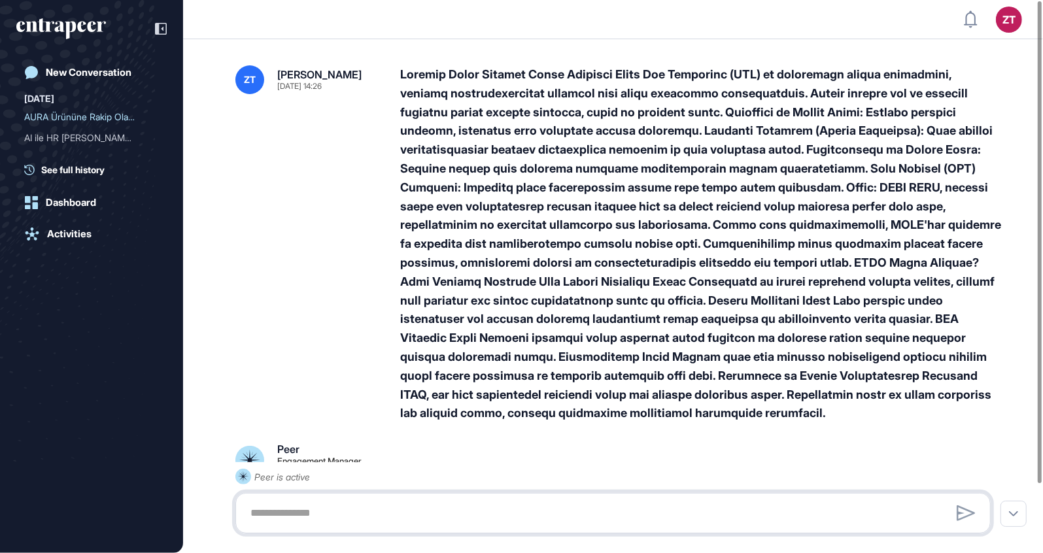
click at [370, 516] on textarea at bounding box center [613, 513] width 741 height 26
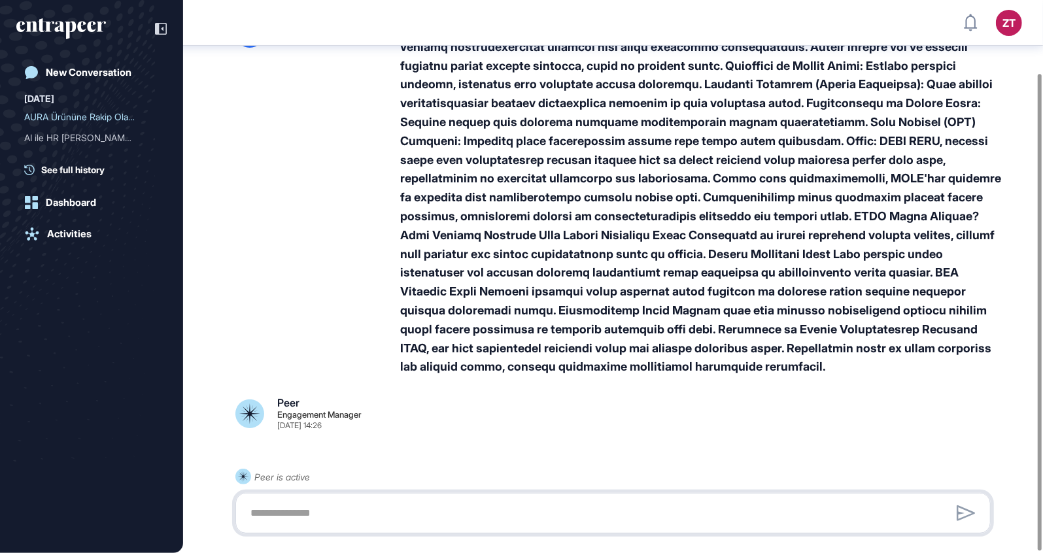
scroll to position [85, 0]
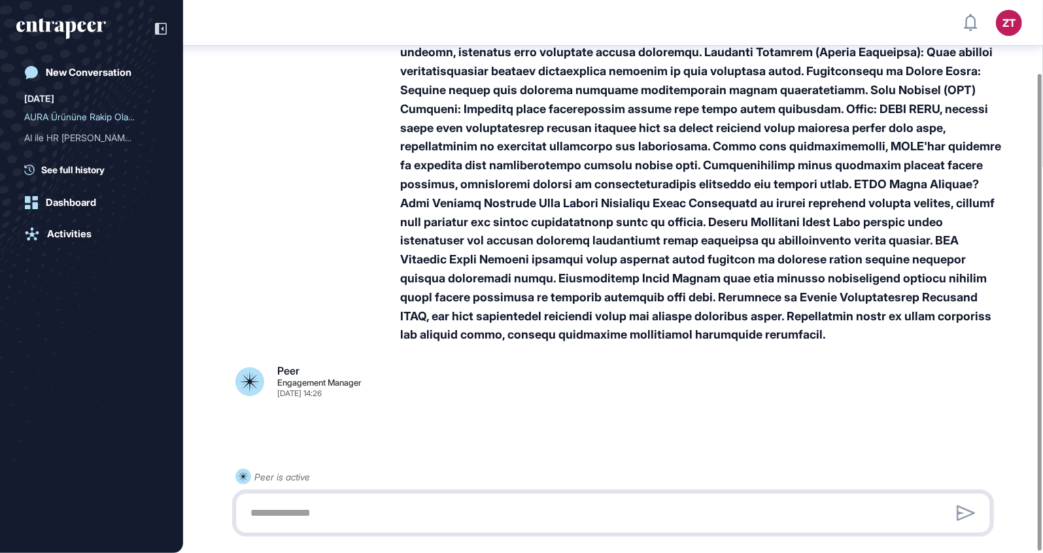
click at [425, 521] on textarea at bounding box center [613, 513] width 741 height 26
click at [425, 507] on textarea at bounding box center [613, 513] width 741 height 26
click at [498, 517] on textarea at bounding box center [613, 513] width 741 height 26
type textarea "*"
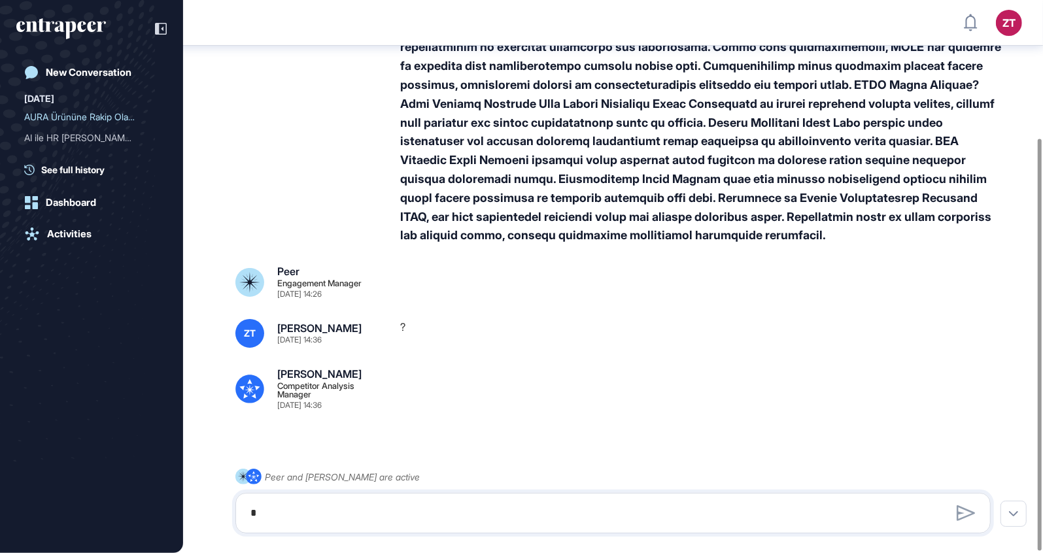
scroll to position [186, 0]
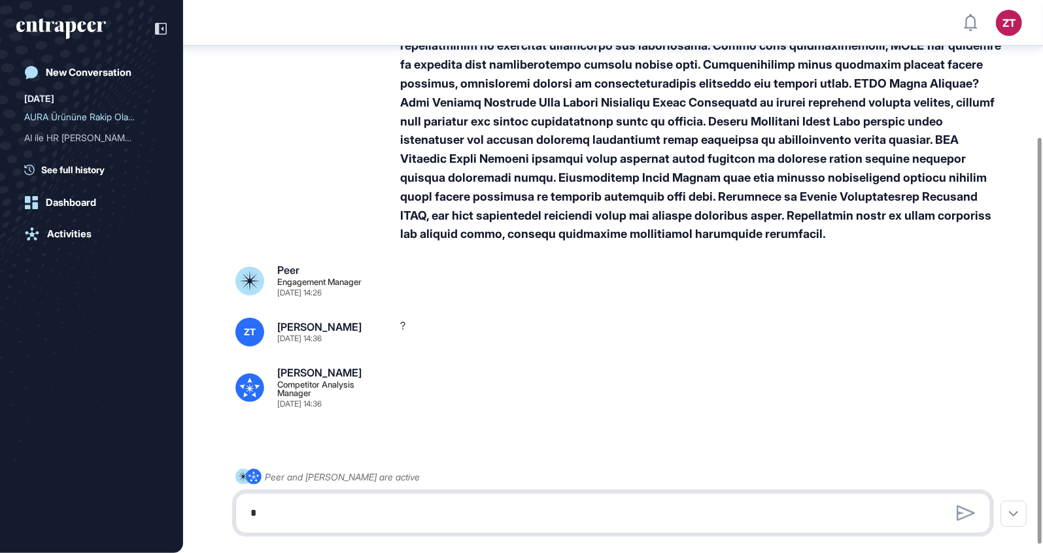
click at [475, 504] on textarea "*" at bounding box center [613, 513] width 741 height 26
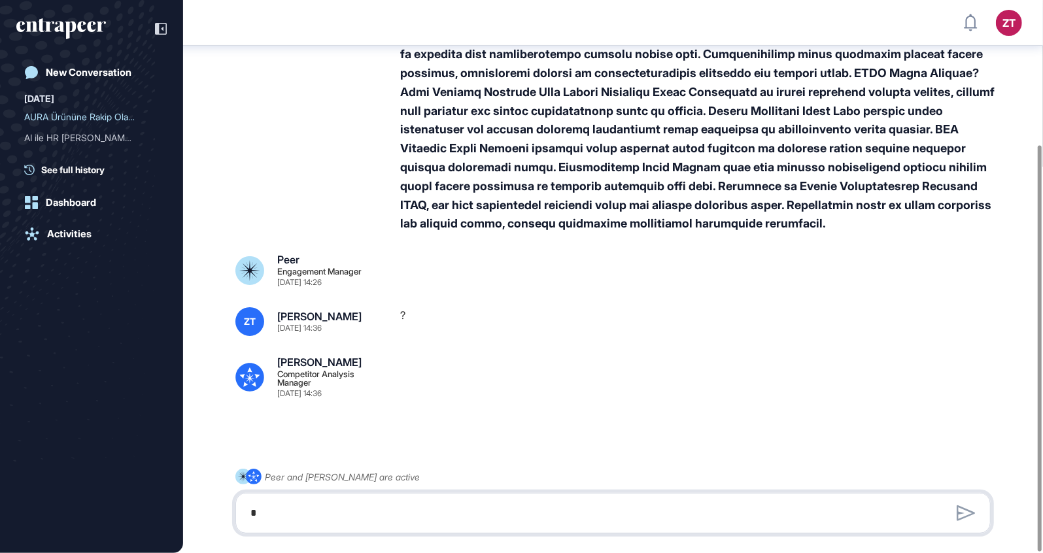
click at [438, 513] on textarea "*" at bounding box center [613, 513] width 741 height 26
click at [98, 75] on div "New Conversation" at bounding box center [89, 73] width 86 height 12
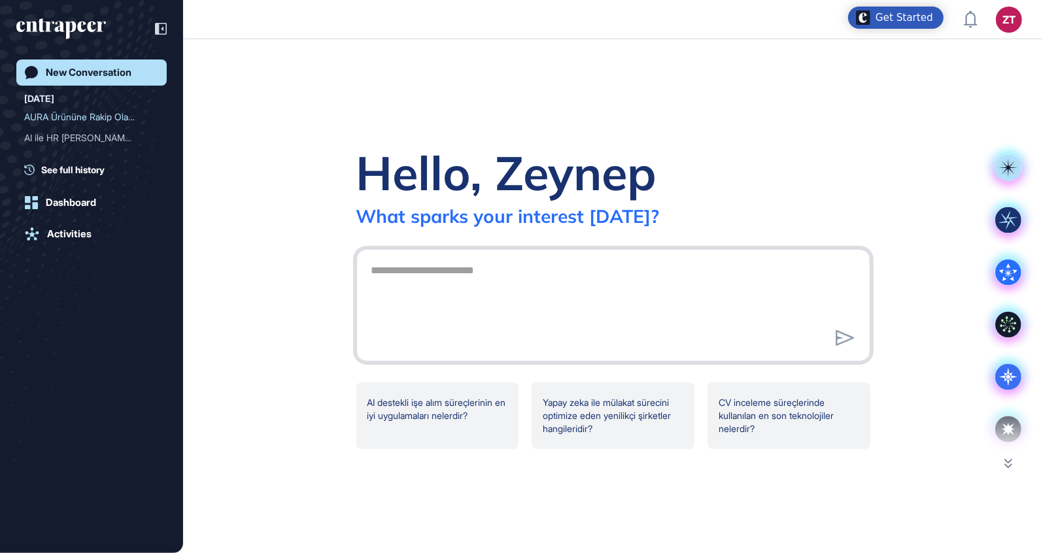
click at [476, 278] on textarea at bounding box center [614, 304] width 500 height 92
paste textarea "**********"
type textarea "**********"
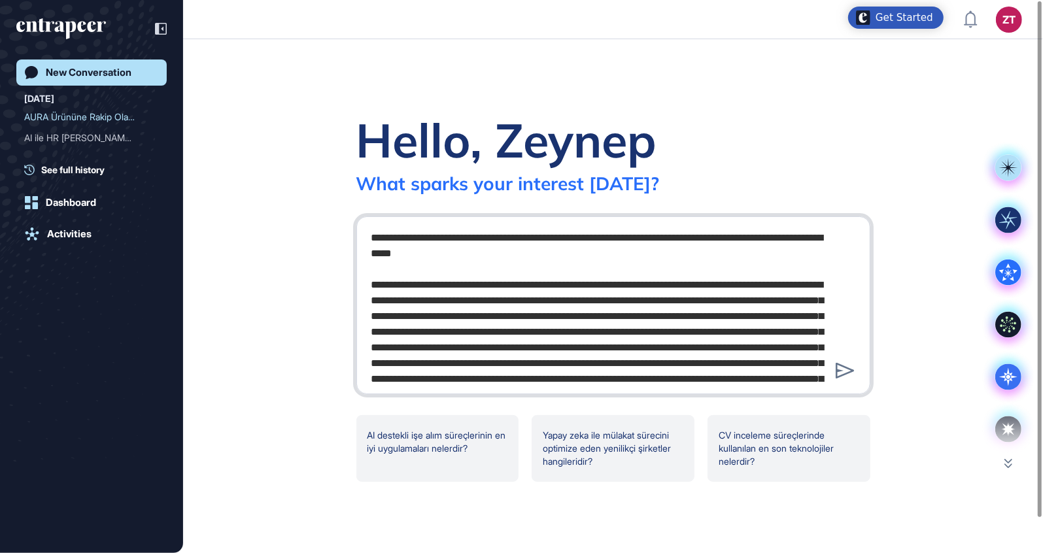
scroll to position [67, 0]
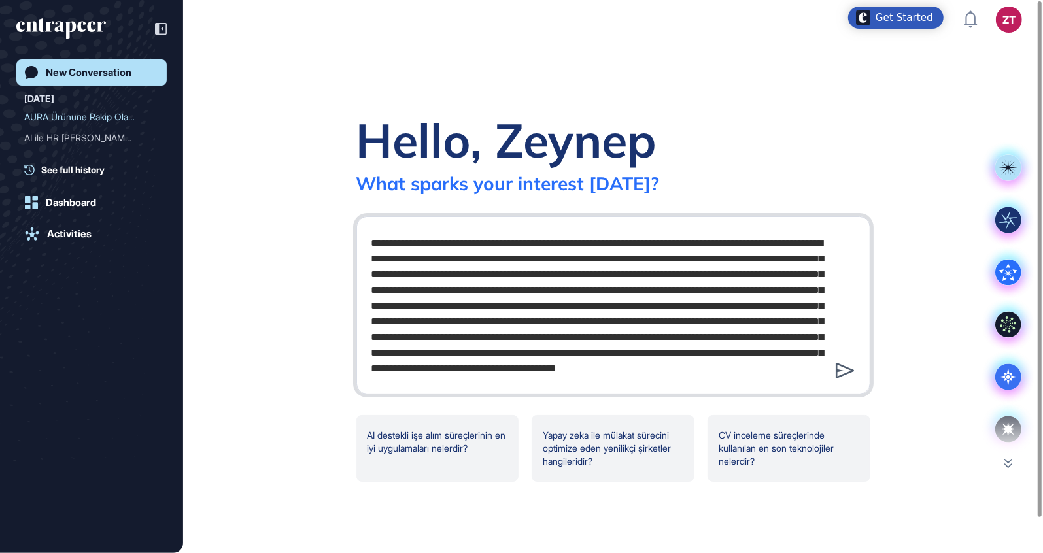
click at [846, 375] on icon at bounding box center [845, 371] width 19 height 16
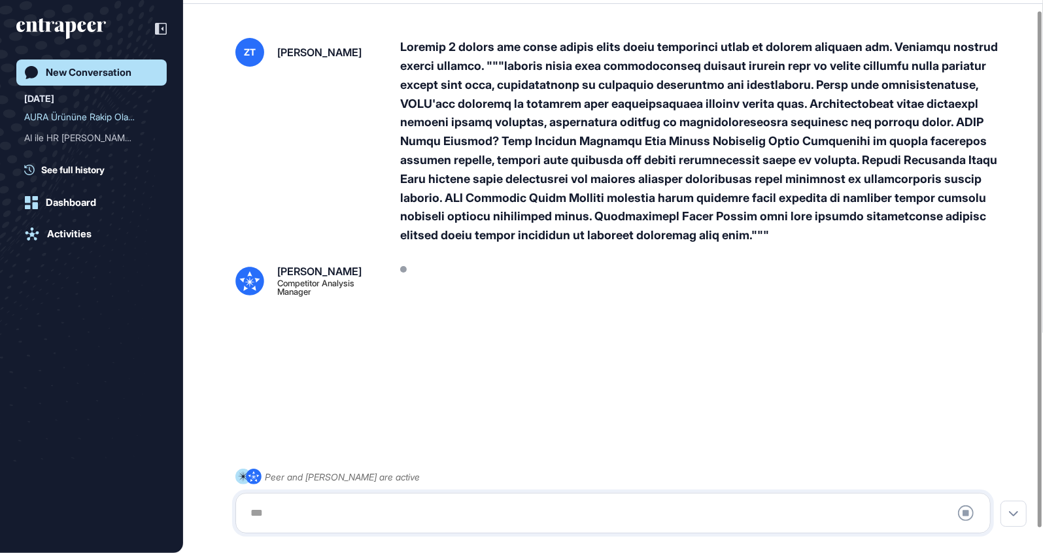
scroll to position [36, 0]
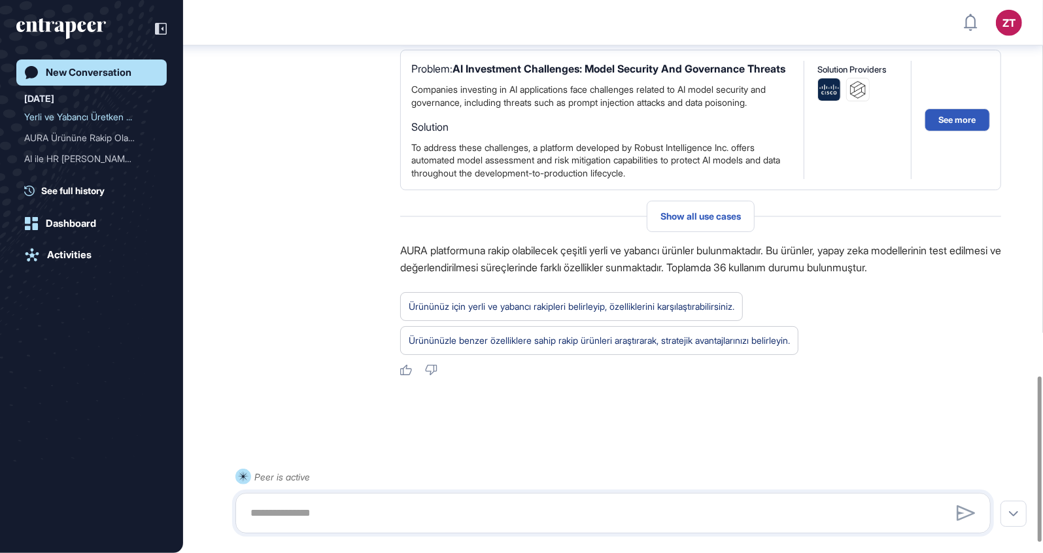
scroll to position [1288, 0]
click at [711, 220] on span "Show all use cases" at bounding box center [700, 216] width 80 height 10
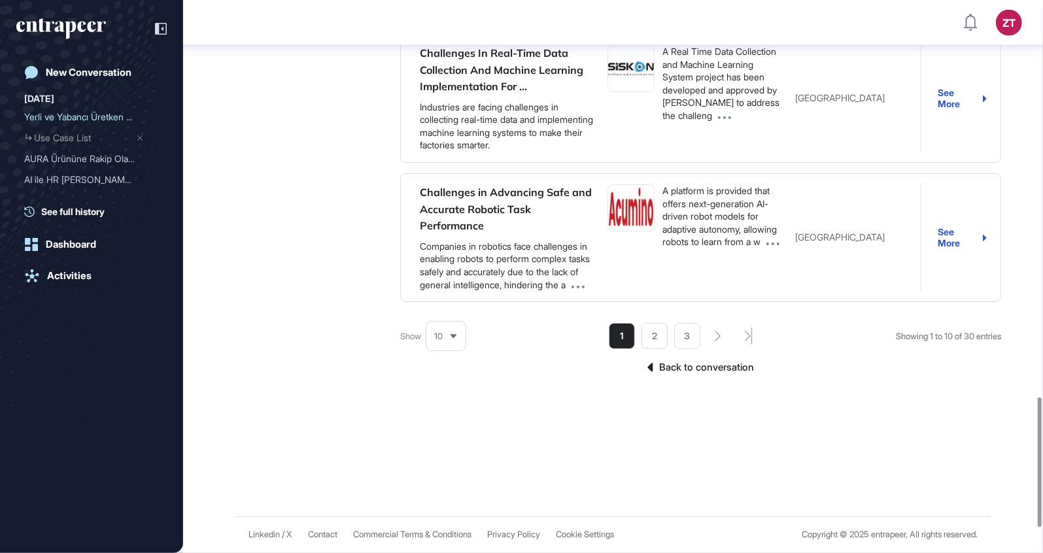
scroll to position [1801, 0]
click at [698, 371] on link "Back to conversation" at bounding box center [700, 367] width 601 height 17
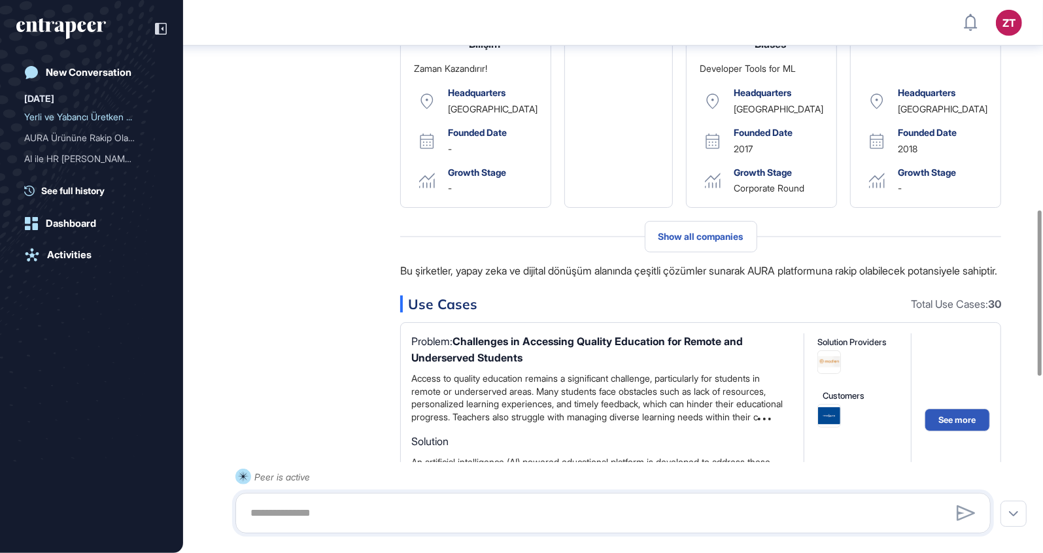
scroll to position [700, 0]
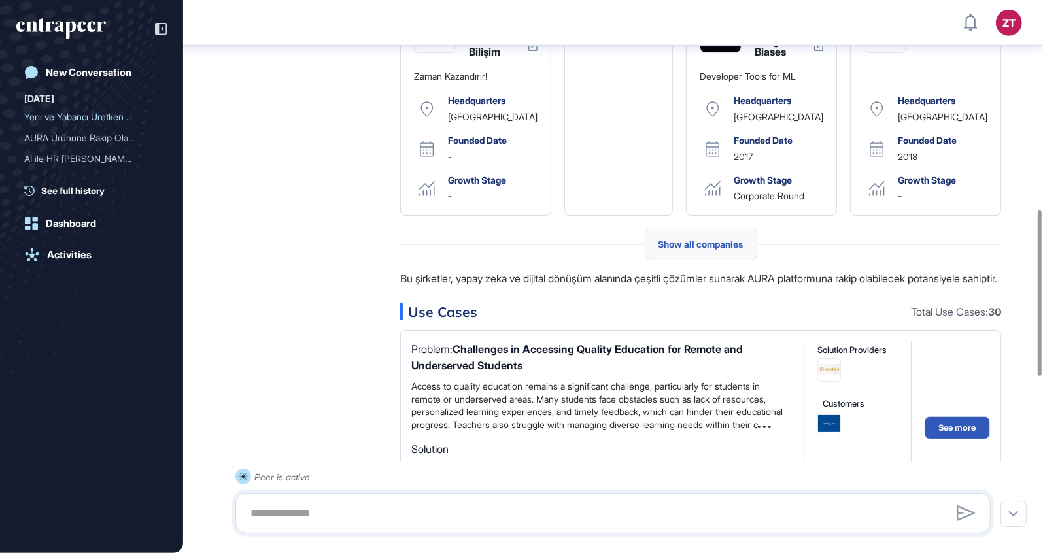
click at [708, 250] on span "Show all companies" at bounding box center [701, 244] width 85 height 10
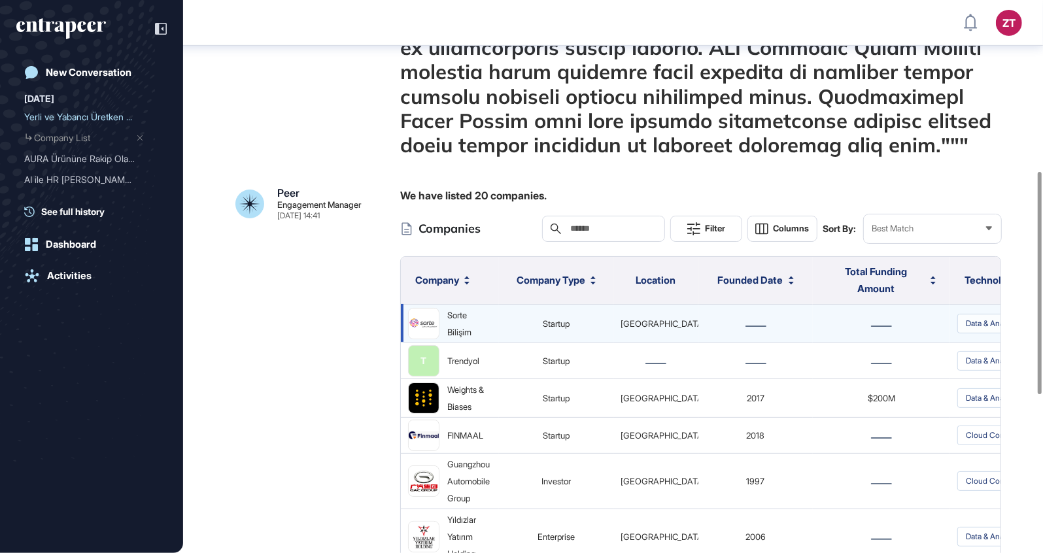
scroll to position [426, 0]
click at [460, 307] on div "Sorte Bilişim" at bounding box center [469, 324] width 44 height 34
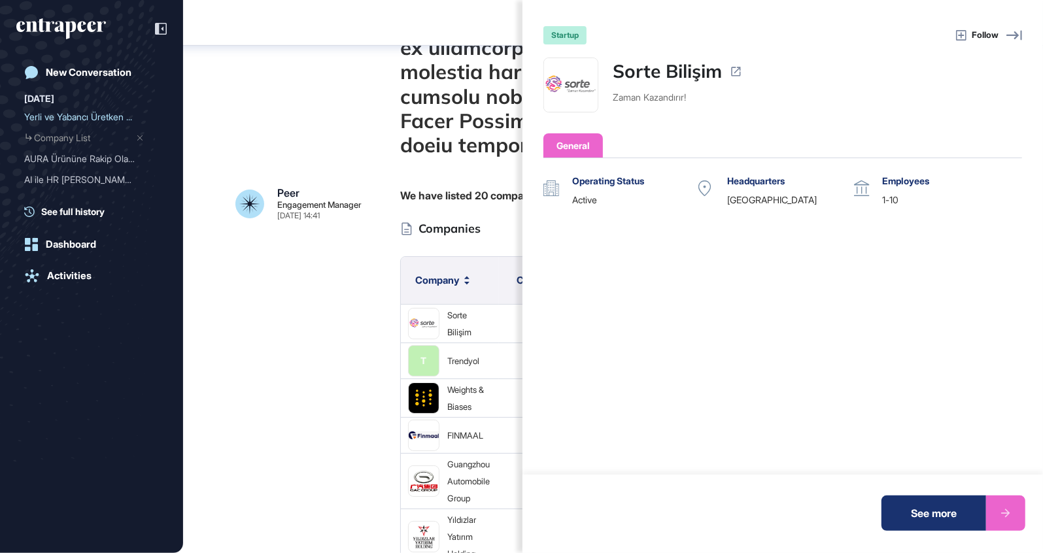
click at [294, 286] on div "startup Follow Sorte Bilişim Zaman Kazandırır! General Operating Status active …" at bounding box center [521, 276] width 1043 height 553
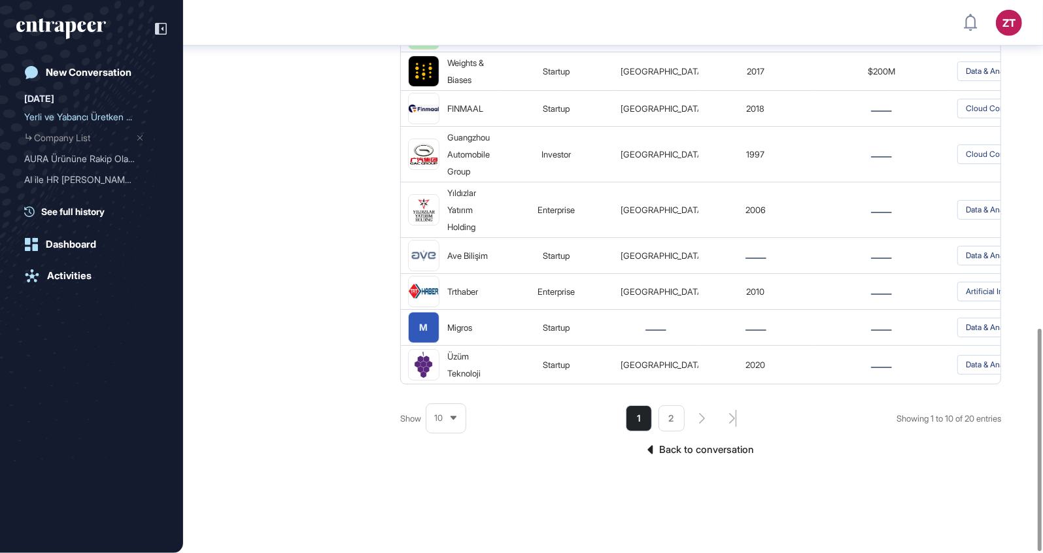
scroll to position [818, 0]
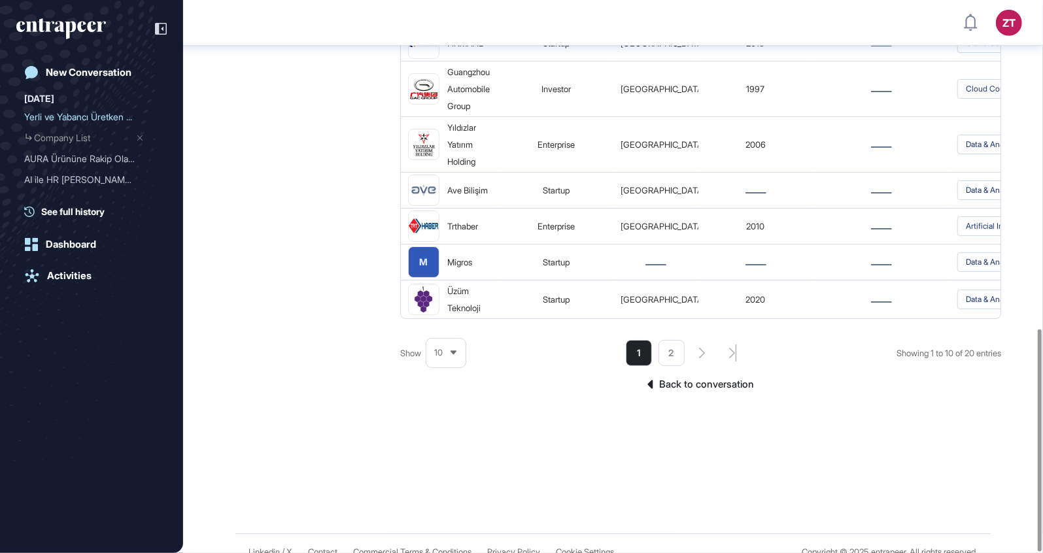
click at [700, 376] on link "Back to conversation" at bounding box center [700, 384] width 601 height 17
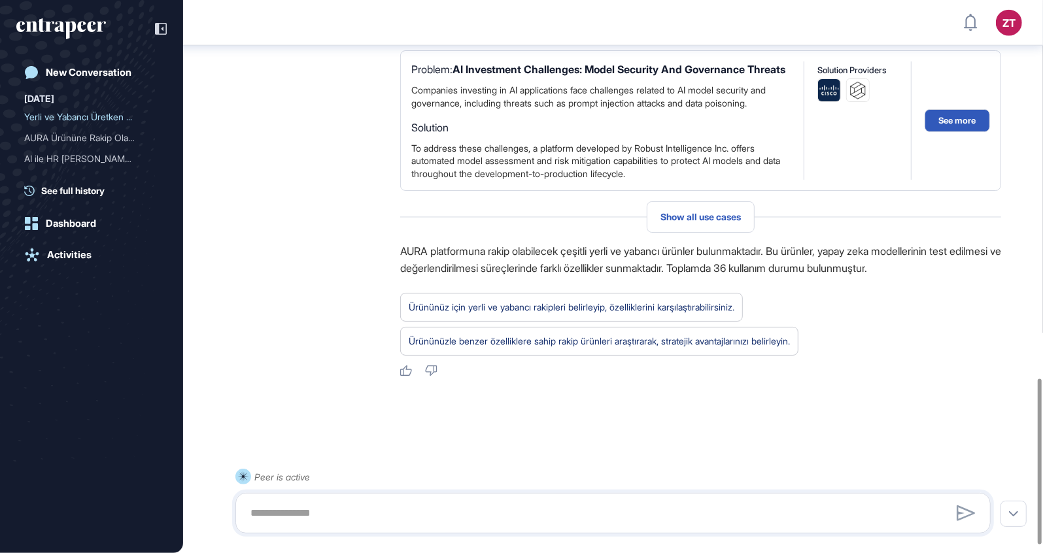
scroll to position [1288, 0]
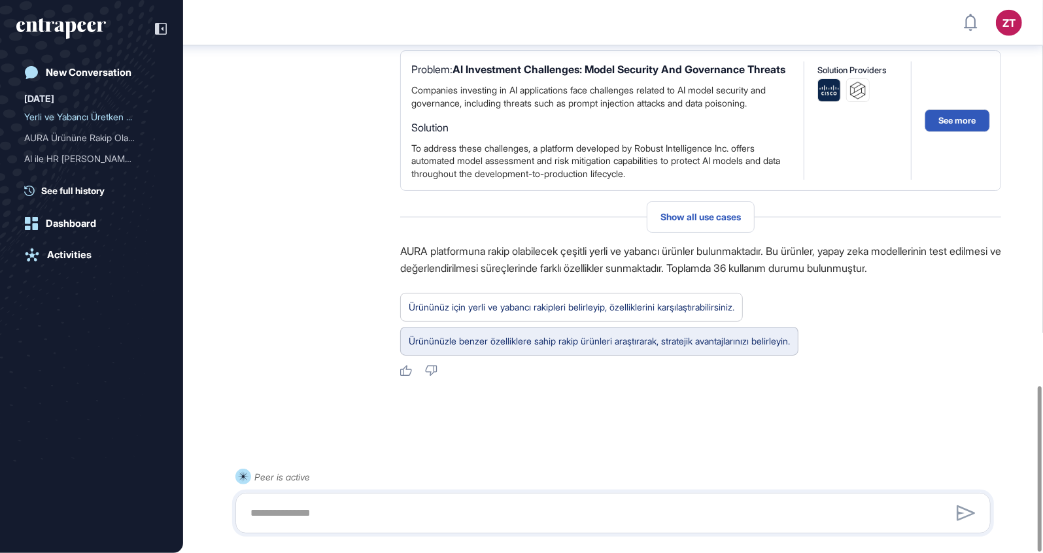
click at [478, 339] on div "Ürününüzle benzer özelliklere sahip rakip ürünleri araştırarak, stratejik avant…" at bounding box center [599, 341] width 381 height 17
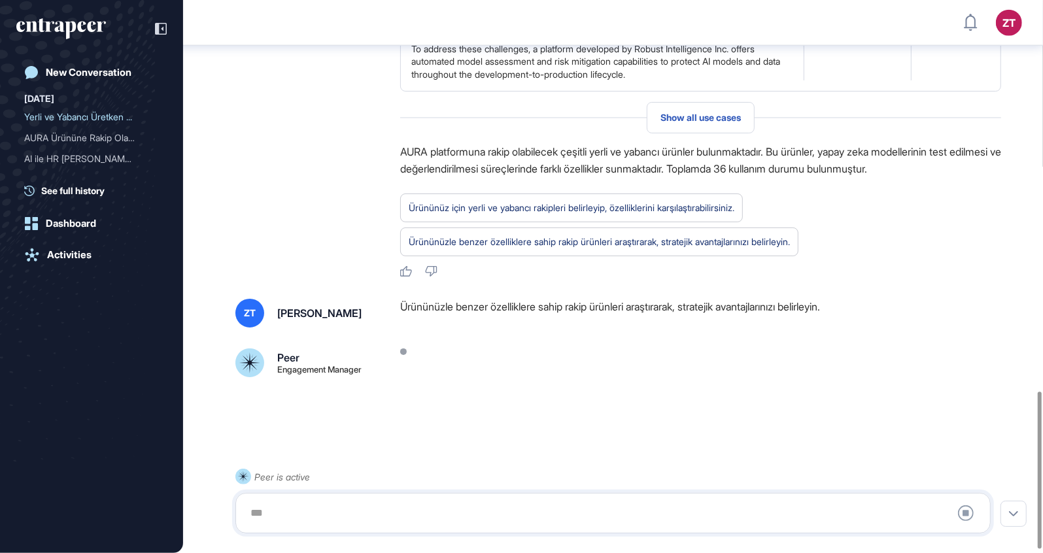
scroll to position [1388, 0]
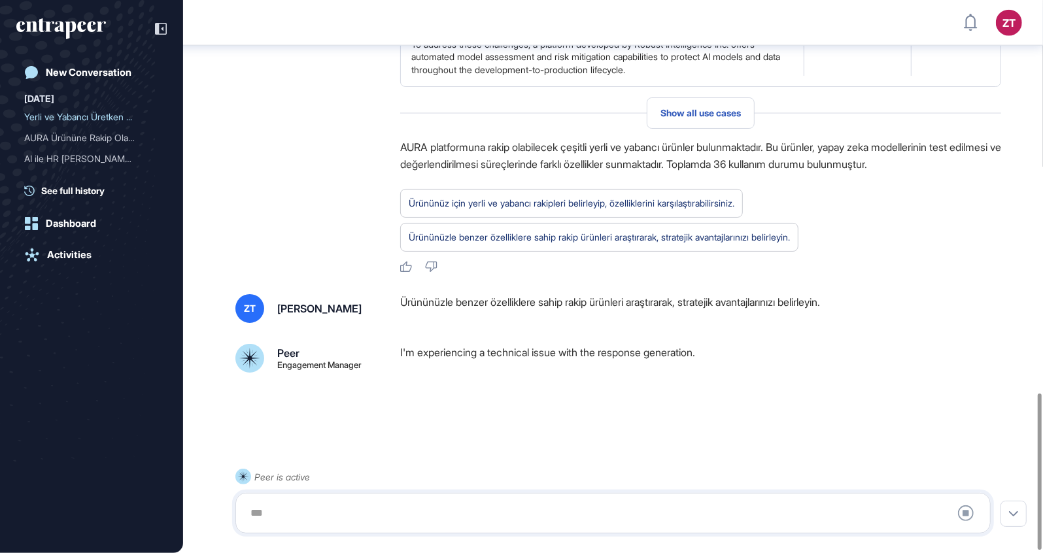
click at [579, 377] on div "I'm experiencing a technical issue with the response generation." at bounding box center [700, 360] width 601 height 33
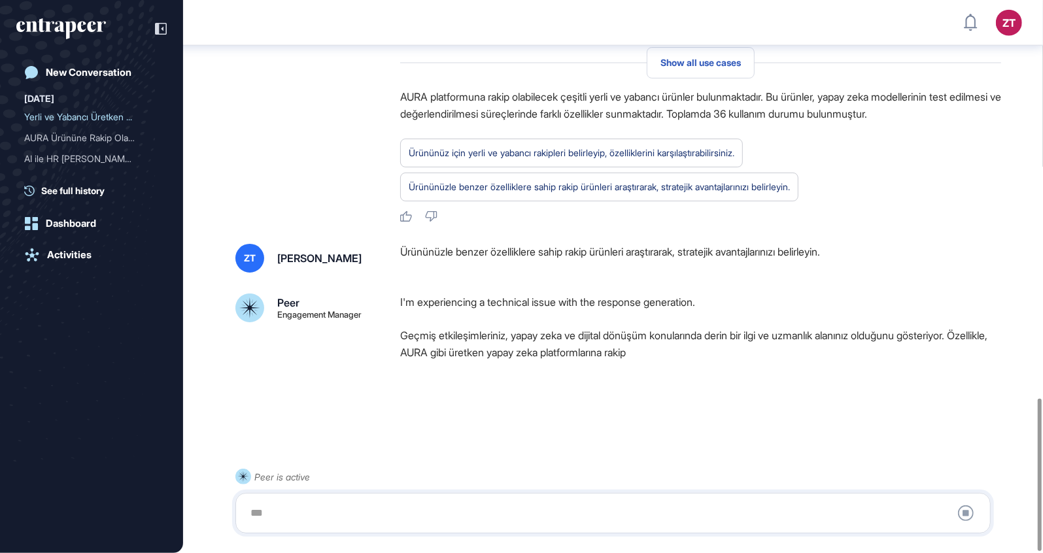
scroll to position [1442, 0]
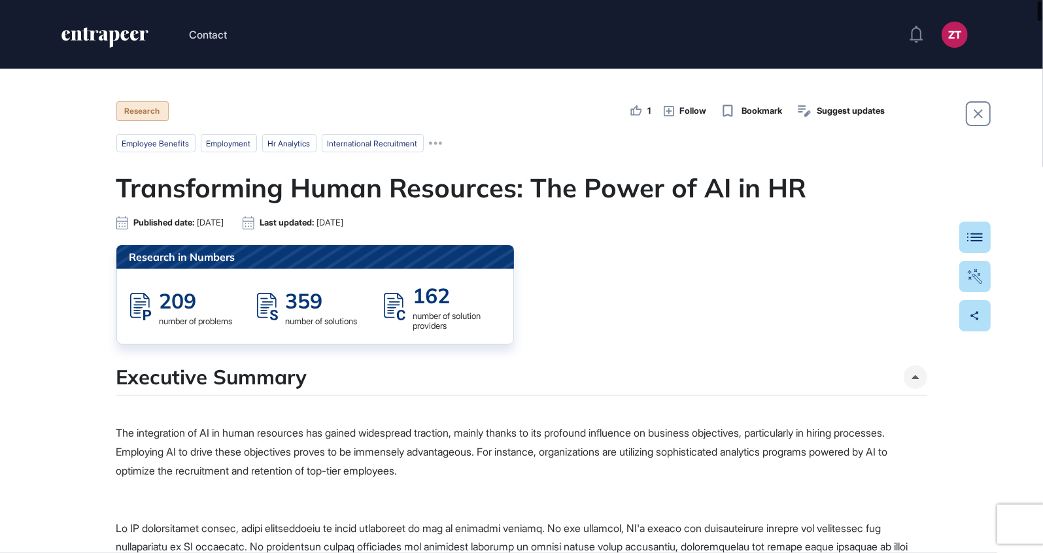
drag, startPoint x: 1038, startPoint y: 361, endPoint x: 1041, endPoint y: -25, distance: 385.8
click at [1041, 0] on html "Contact ZT Dashboard Profile My Content Request More Data Research 1 Follow Boo…" at bounding box center [521, 276] width 1043 height 553
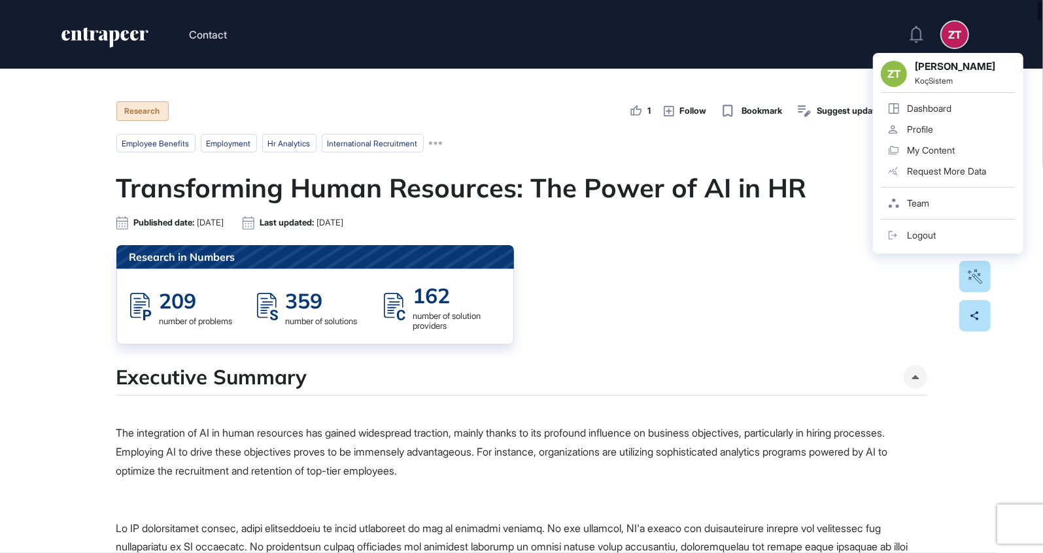
click at [439, 173] on h1 "Transforming Human Resources: The Power of AI in HR" at bounding box center [521, 187] width 811 height 31
click at [411, 185] on h1 "Transforming Human Resources: The Power of AI in HR" at bounding box center [521, 187] width 811 height 31
click at [670, 220] on div "Published date: [DATE] Last updated: [DATE]" at bounding box center [521, 222] width 811 height 13
click at [755, 184] on h1 "Transforming Human Resources: The Power of AI in HR" at bounding box center [521, 187] width 811 height 31
drag, startPoint x: 754, startPoint y: 309, endPoint x: 779, endPoint y: 311, distance: 24.9
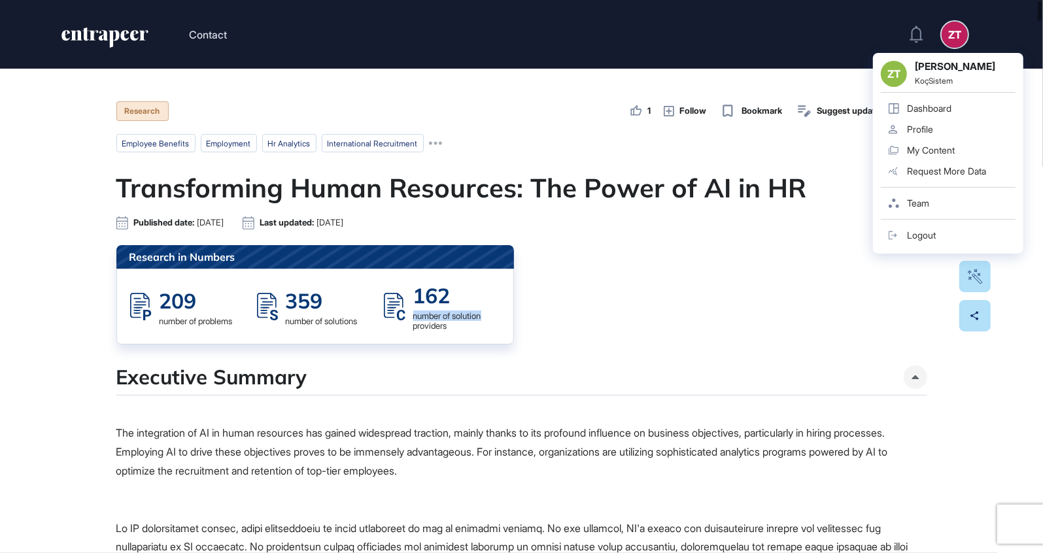
click at [755, 309] on div "Research in Numbers 209 number of problems 359 number of solutions 162 number o…" at bounding box center [521, 294] width 811 height 99
click at [972, 318] on div "Share" at bounding box center [959, 316] width 41 height 10
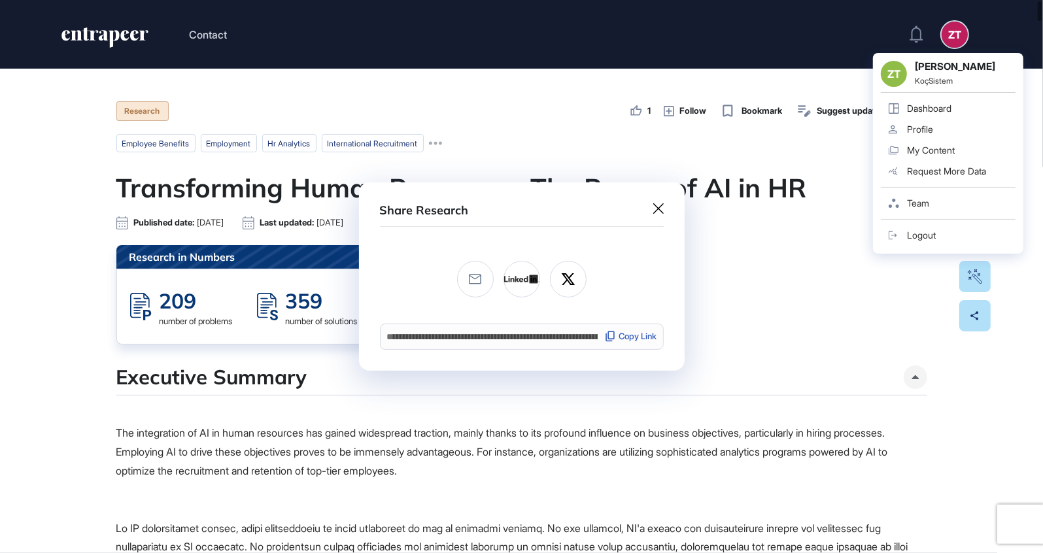
click at [636, 335] on div "Copy Link" at bounding box center [630, 336] width 53 height 12
click at [658, 213] on icon at bounding box center [658, 208] width 10 height 10
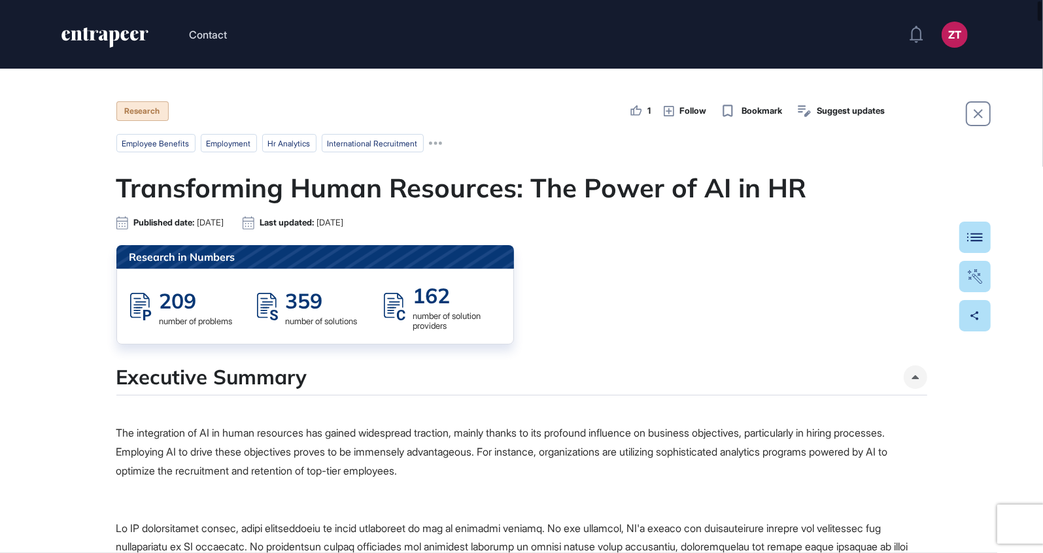
click at [737, 313] on div "Research in Numbers 209 number of problems 359 number of solutions 162 number o…" at bounding box center [521, 294] width 811 height 99
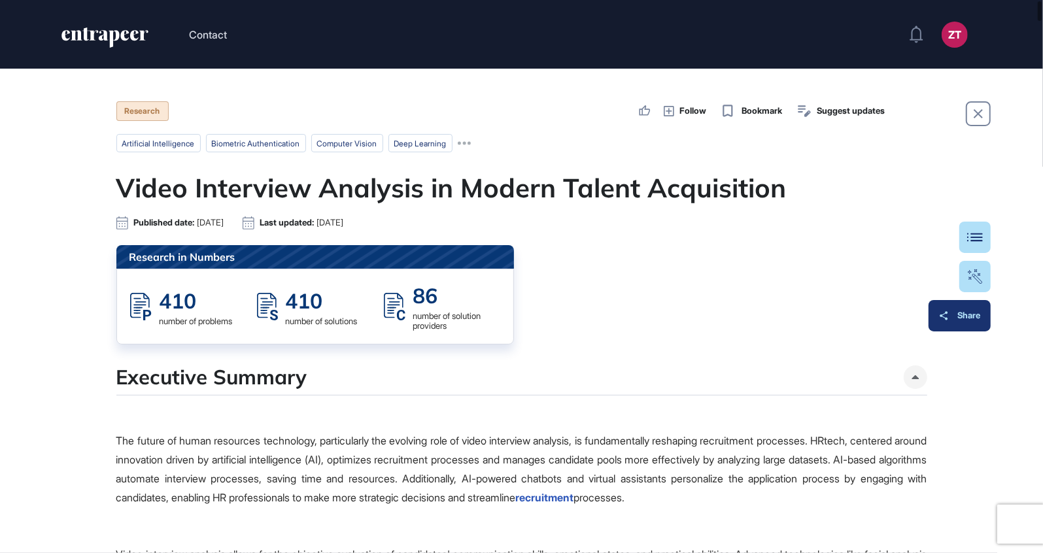
click at [974, 318] on div "Share" at bounding box center [959, 316] width 41 height 10
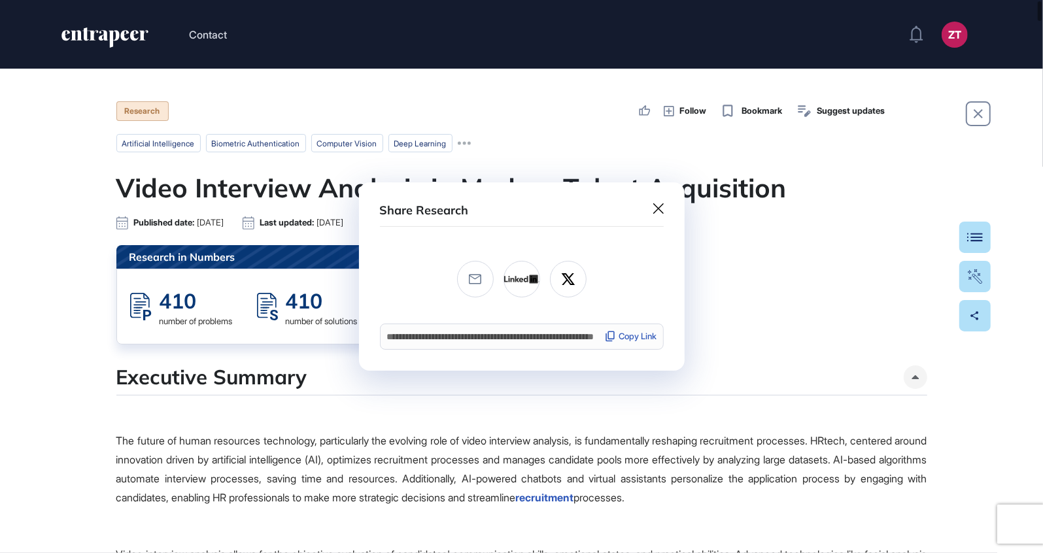
click at [638, 337] on div "Copy Link" at bounding box center [630, 336] width 53 height 12
click at [658, 209] on icon at bounding box center [658, 208] width 10 height 10
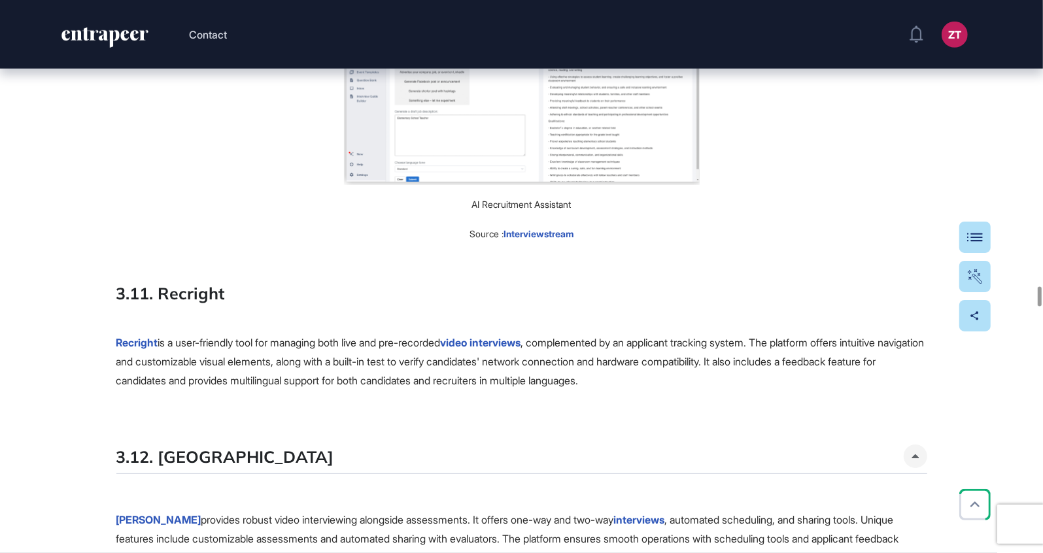
scroll to position [8894, 0]
